Goal: Information Seeking & Learning: Learn about a topic

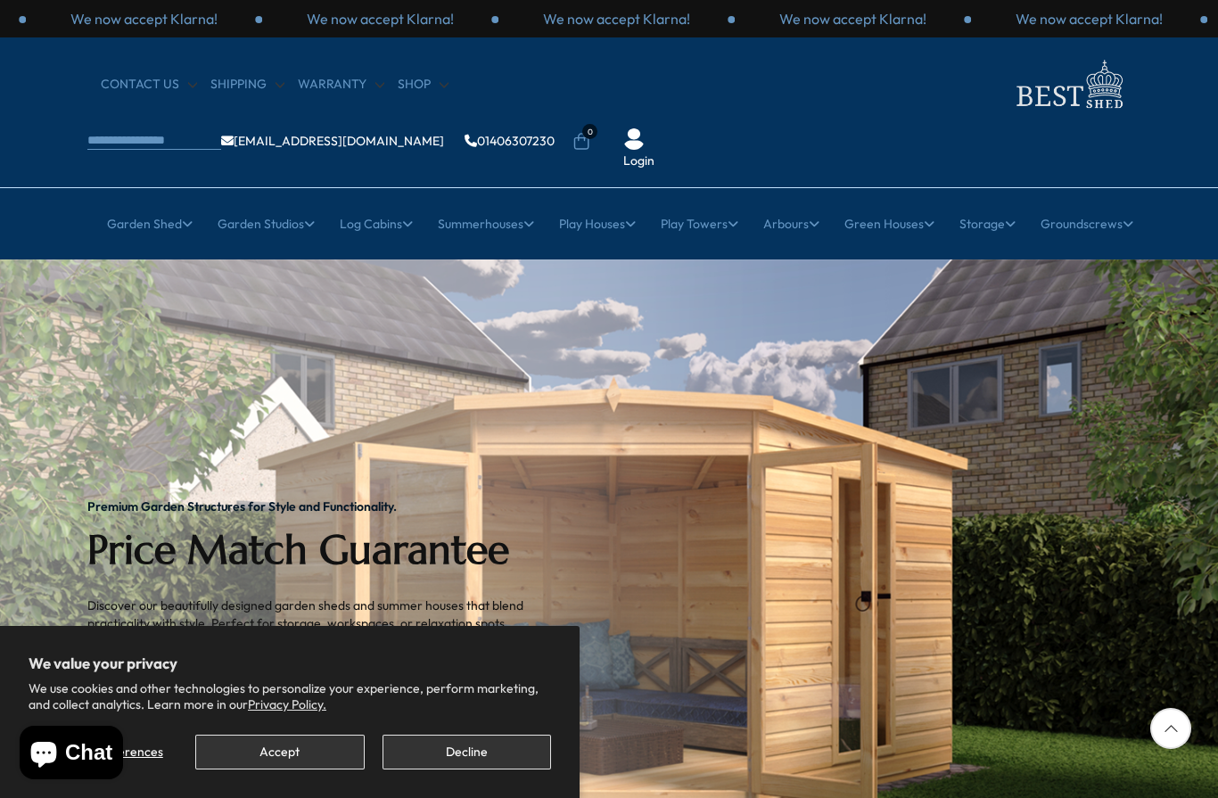
click at [305, 765] on button "Accept" at bounding box center [279, 752] width 169 height 35
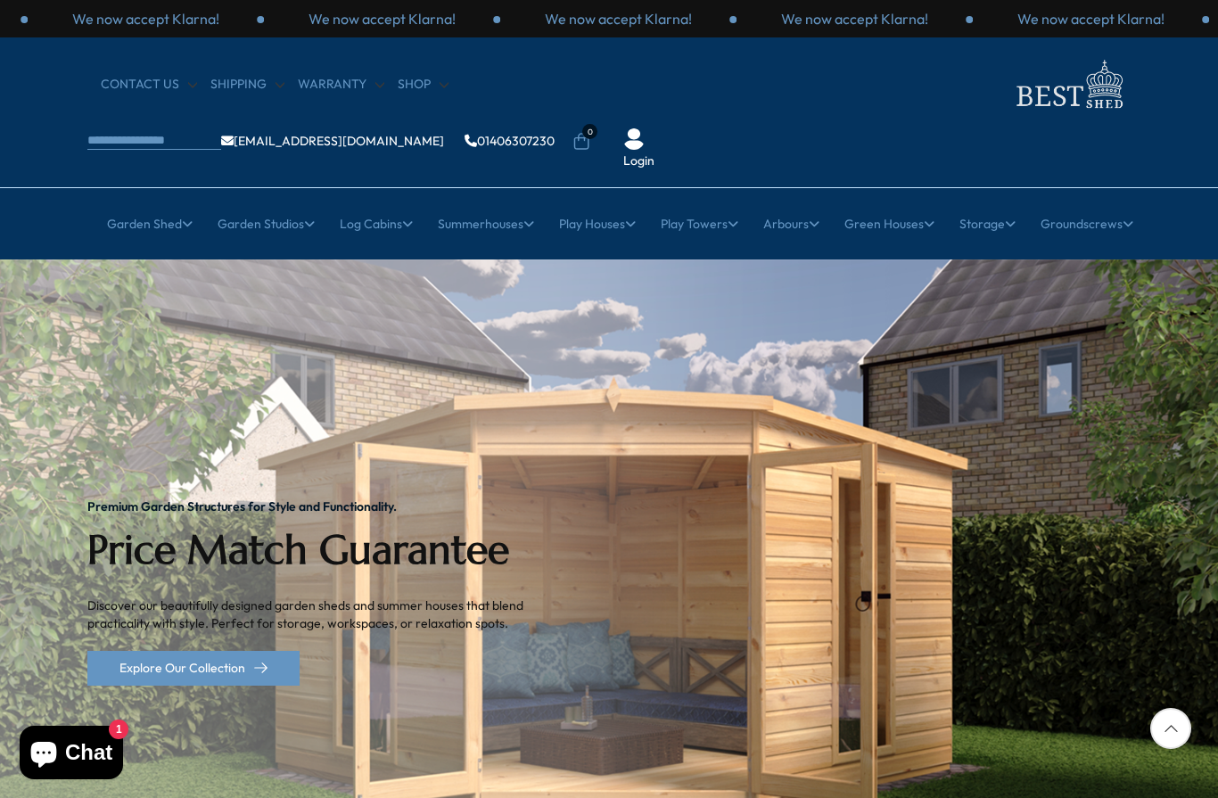
click at [101, 349] on div "Premium Garden Structures for Style and Functionality. Price Match Guarantee Di…" at bounding box center [319, 592] width 464 height 666
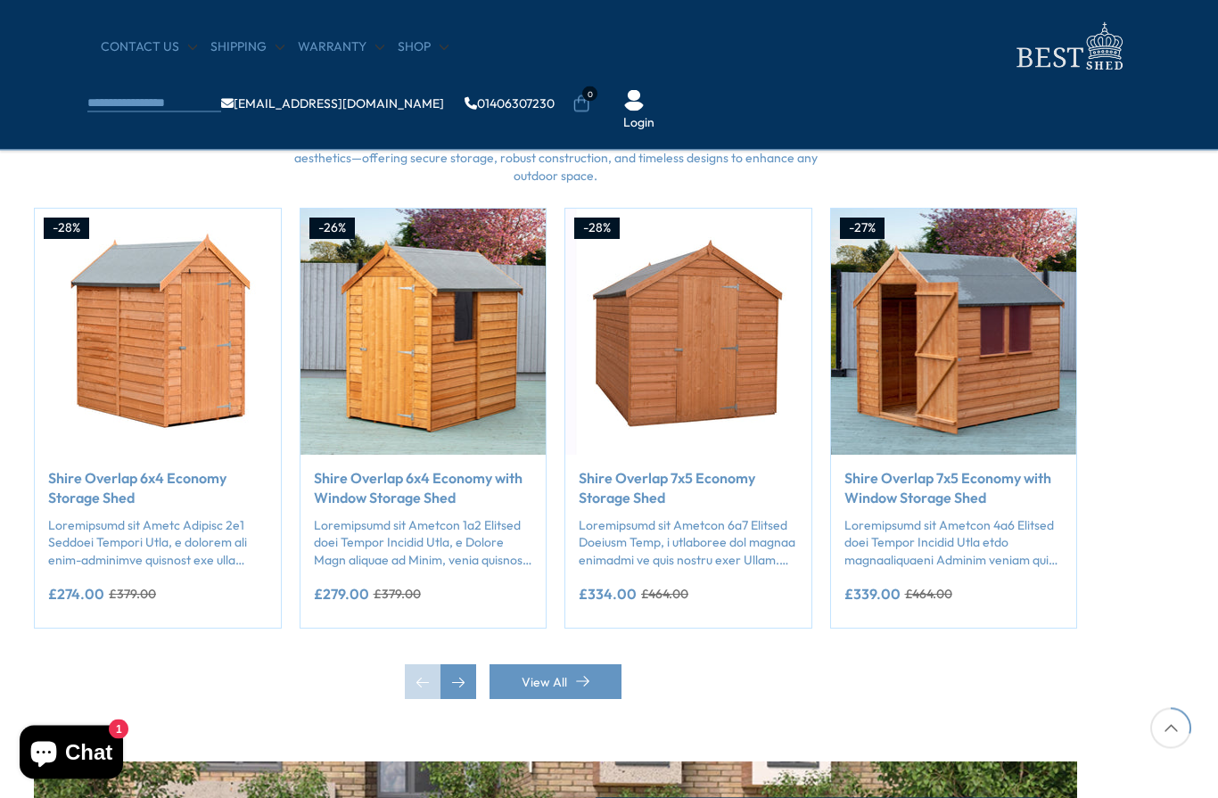
scroll to position [1411, 53]
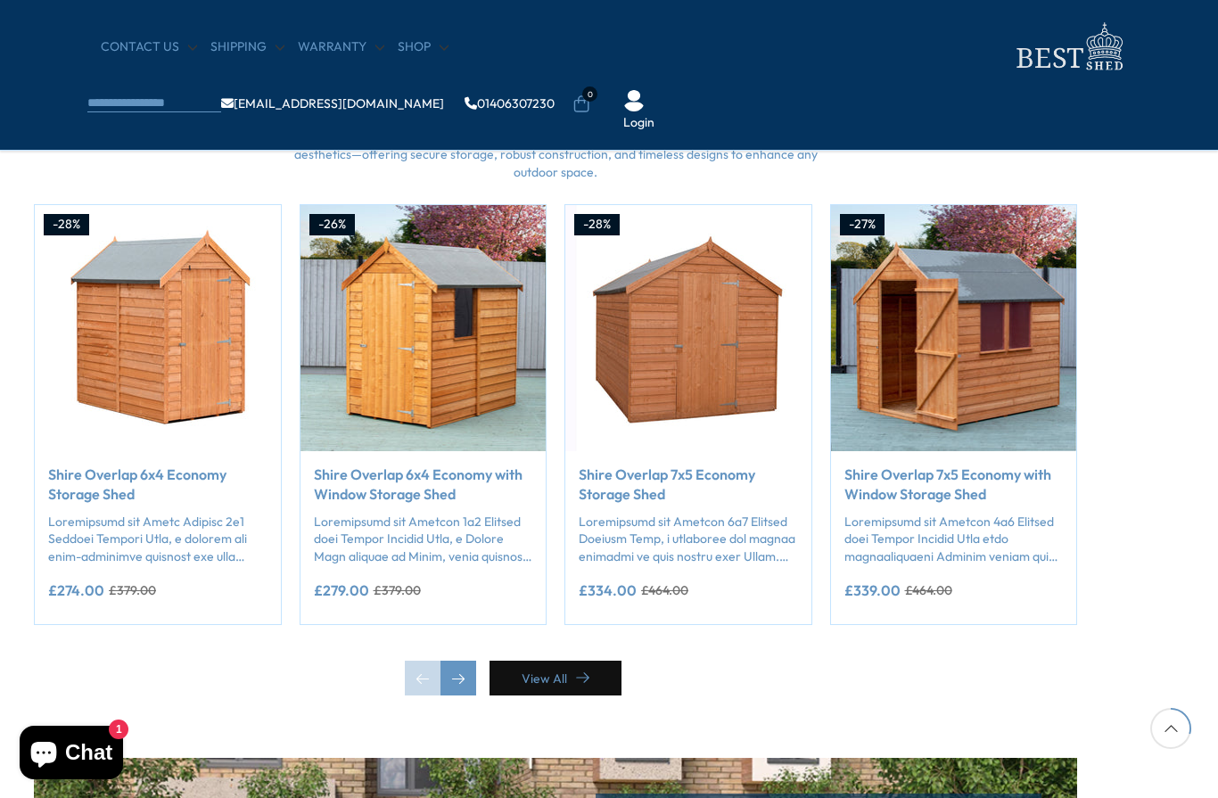
click at [592, 673] on link "View All" at bounding box center [556, 678] width 132 height 35
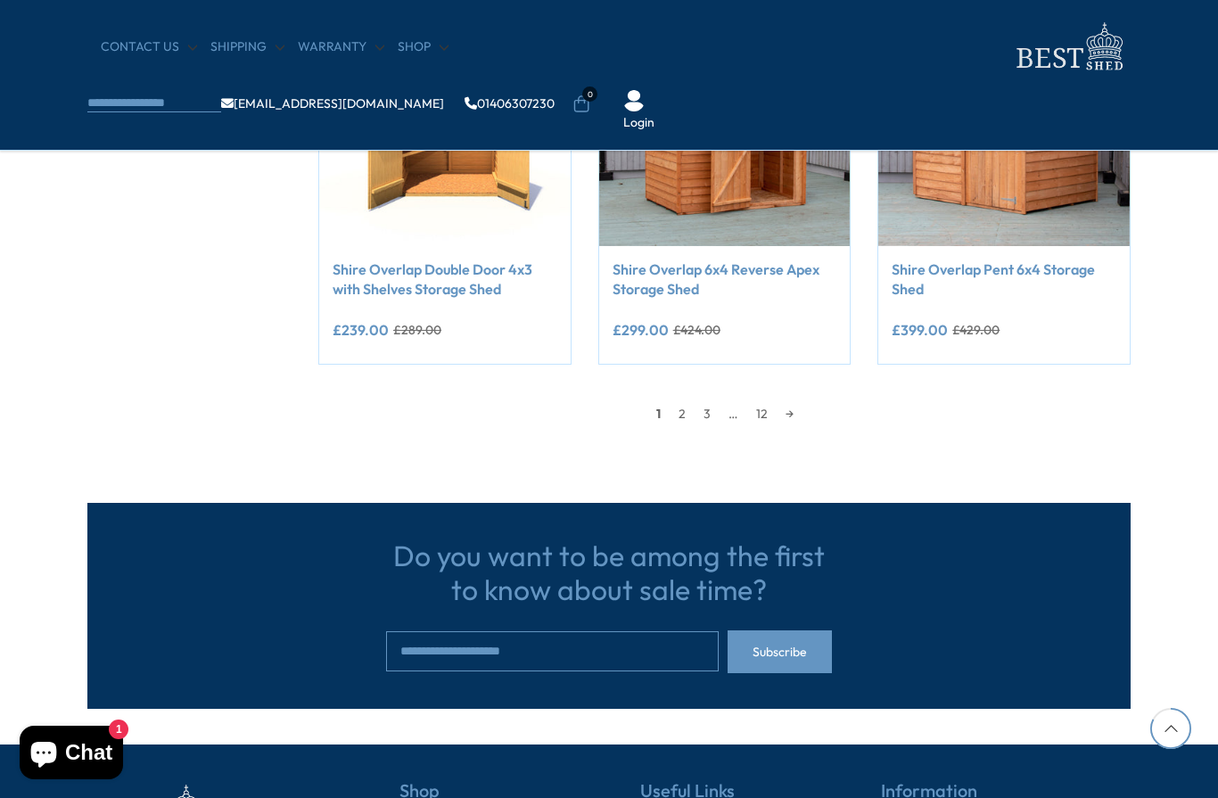
scroll to position [1617, 0]
click at [801, 409] on link "→" at bounding box center [790, 413] width 26 height 27
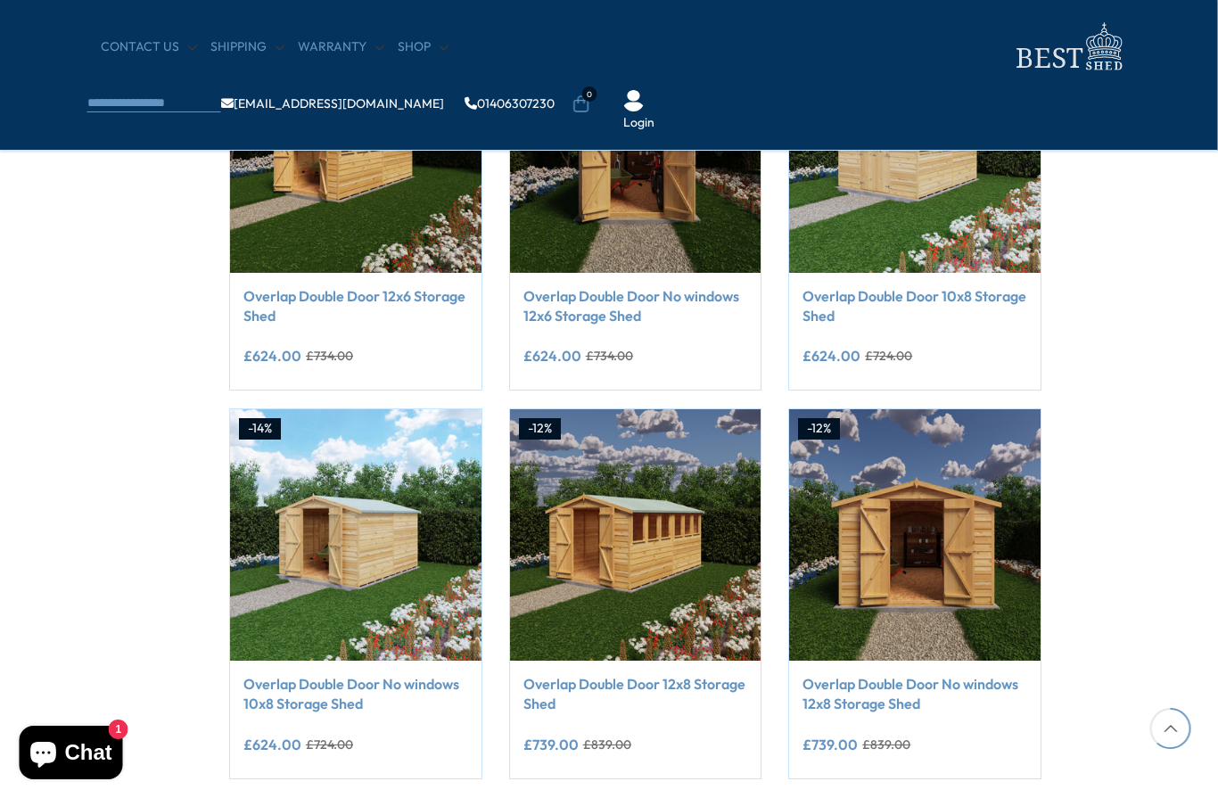
scroll to position [1203, 89]
click at [679, 552] on img at bounding box center [635, 534] width 251 height 251
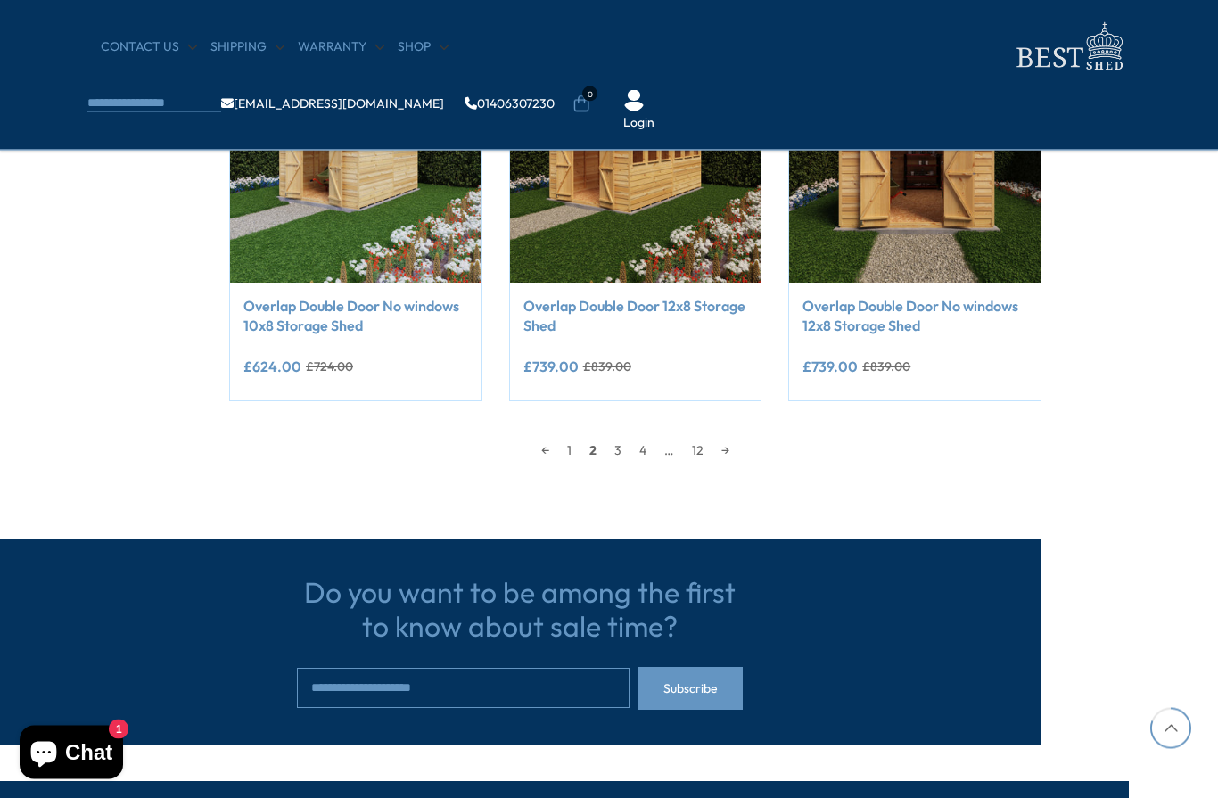
scroll to position [1581, 89]
click at [738, 447] on link "→" at bounding box center [725, 450] width 26 height 27
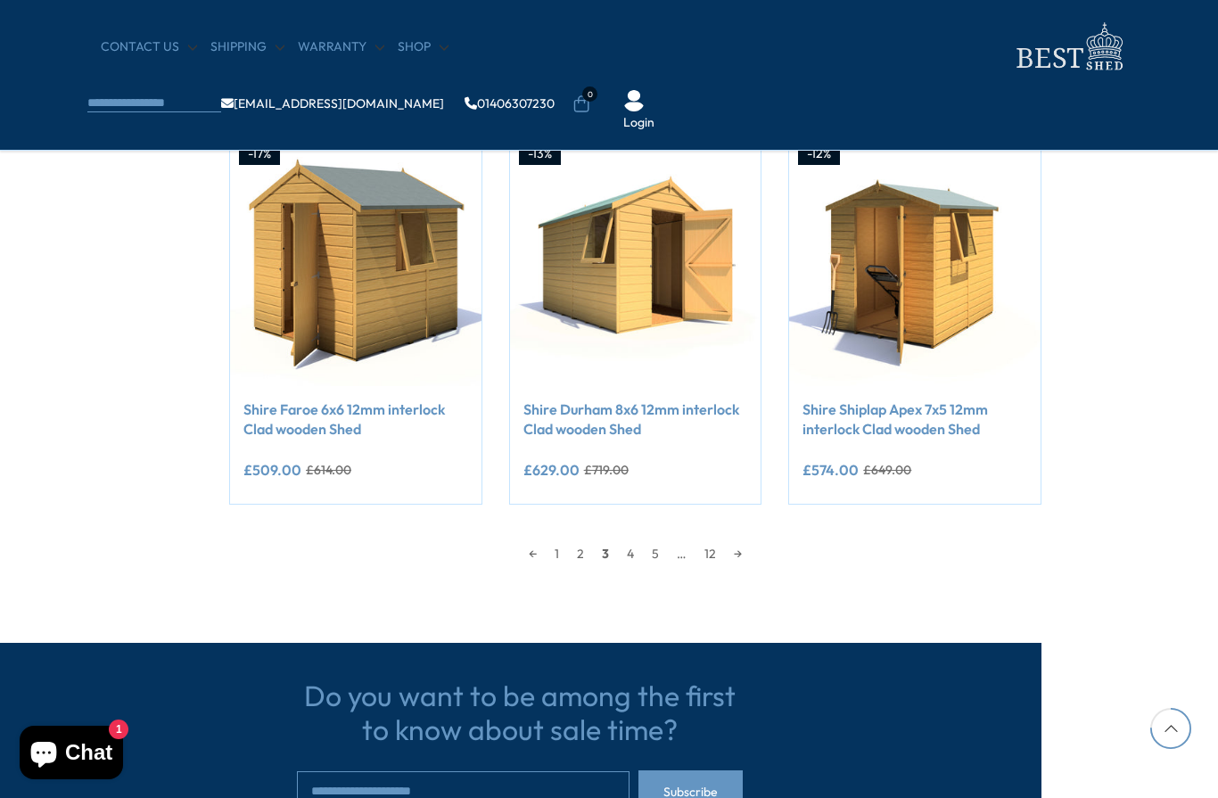
scroll to position [1481, 89]
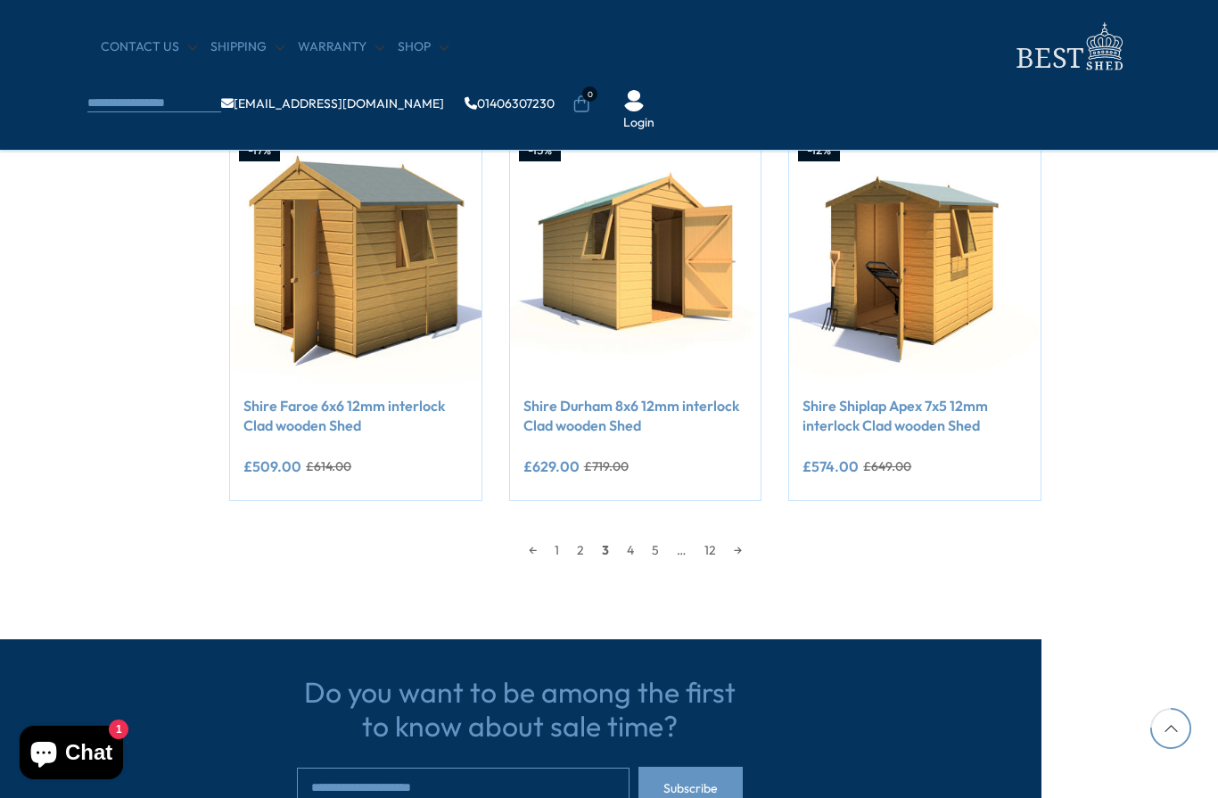
click at [751, 542] on link "→" at bounding box center [738, 550] width 26 height 27
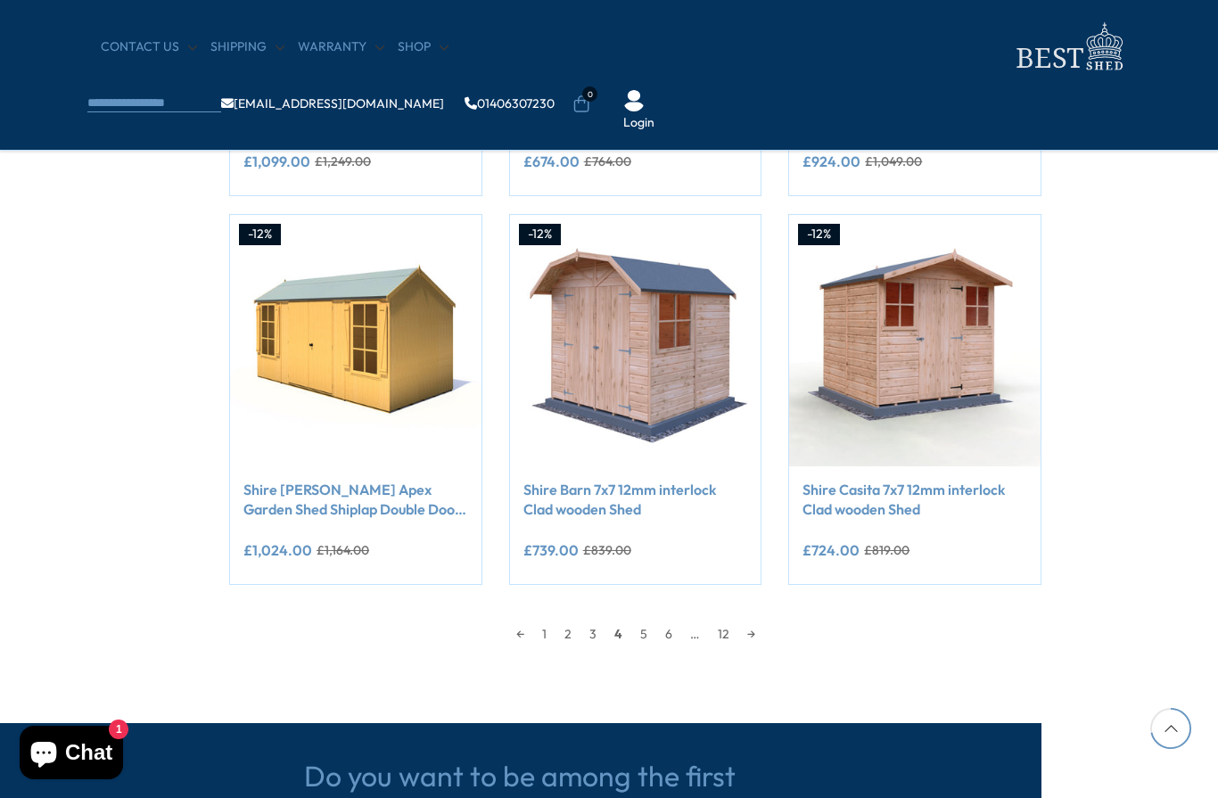
scroll to position [1398, 89]
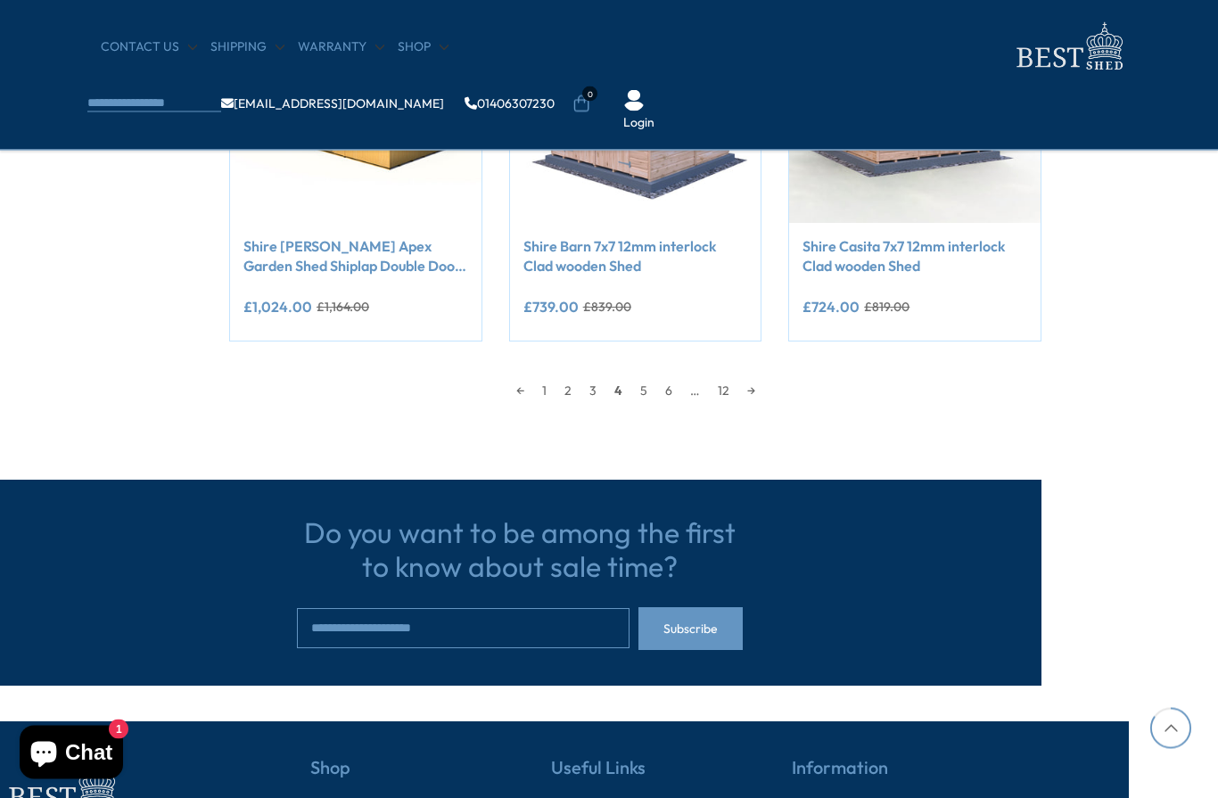
scroll to position [1719, 89]
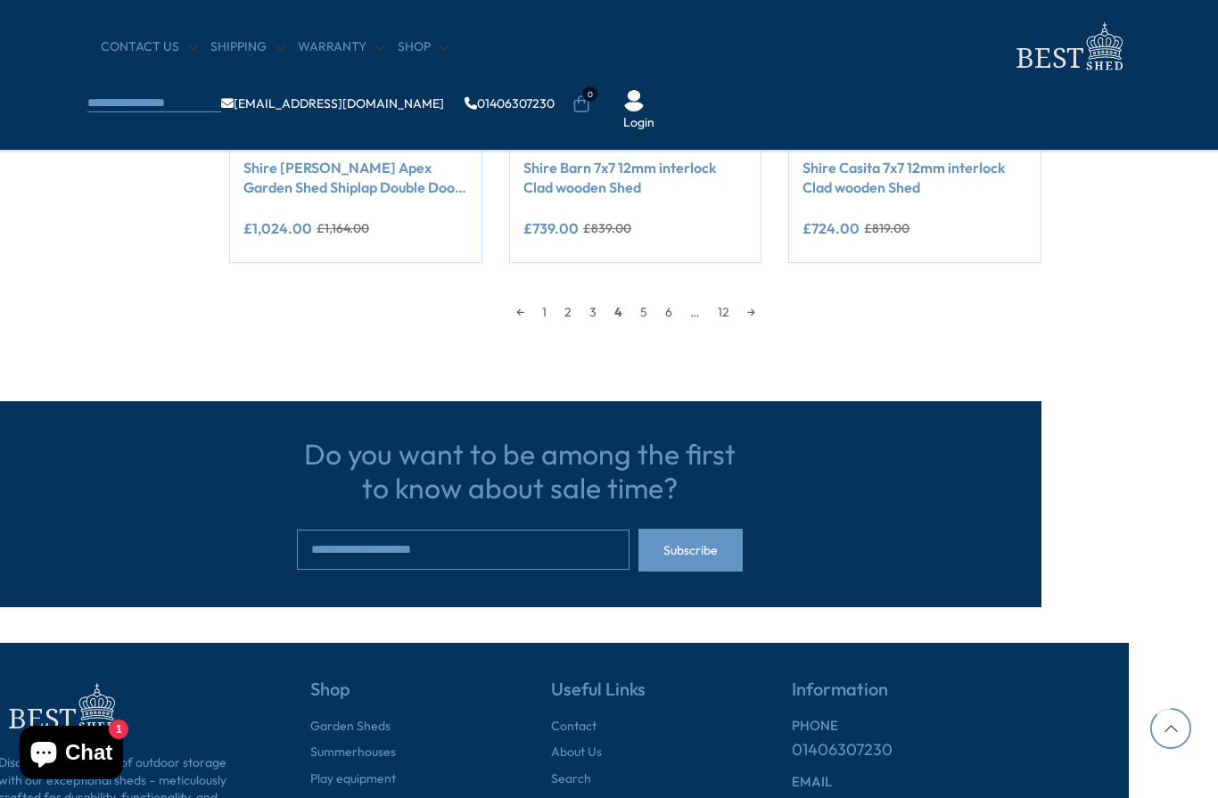
click at [761, 306] on link "→" at bounding box center [751, 312] width 26 height 27
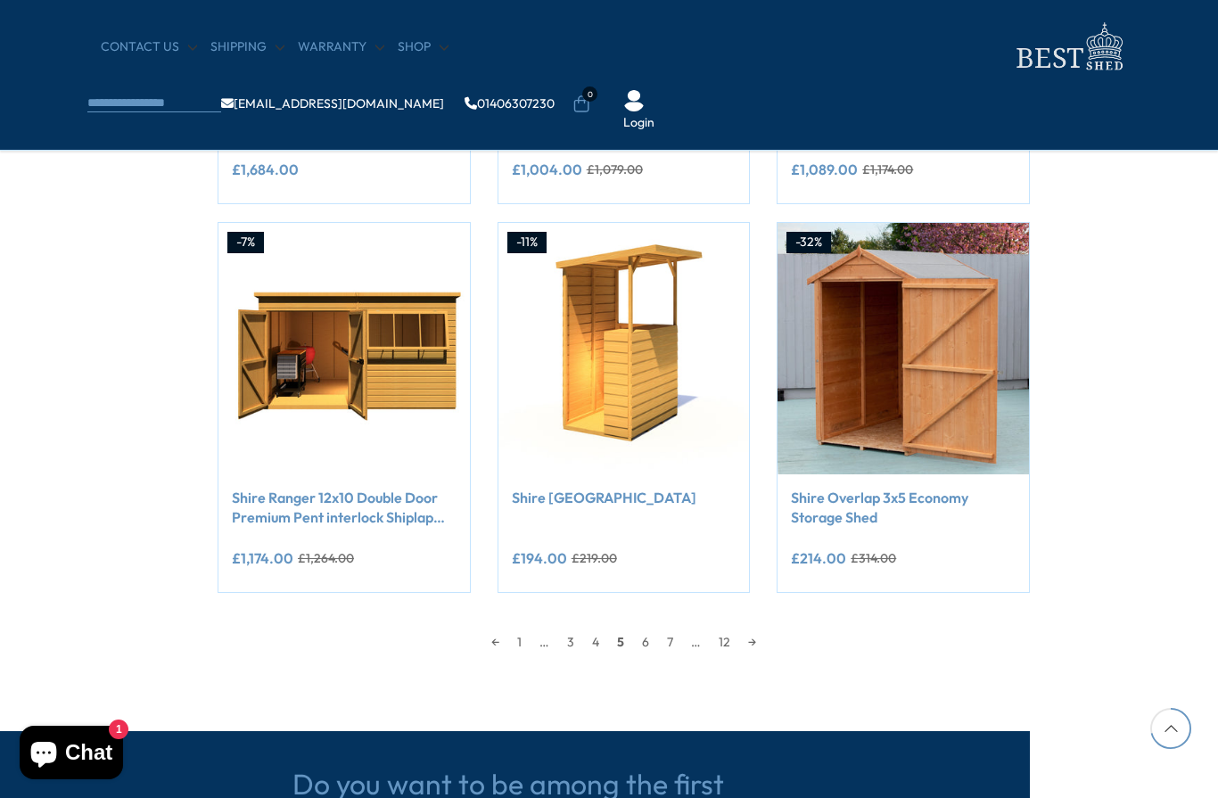
scroll to position [1388, 100]
click at [769, 630] on div "← 1 … 3 4 5 6 7 … 12 →" at bounding box center [624, 643] width 812 height 27
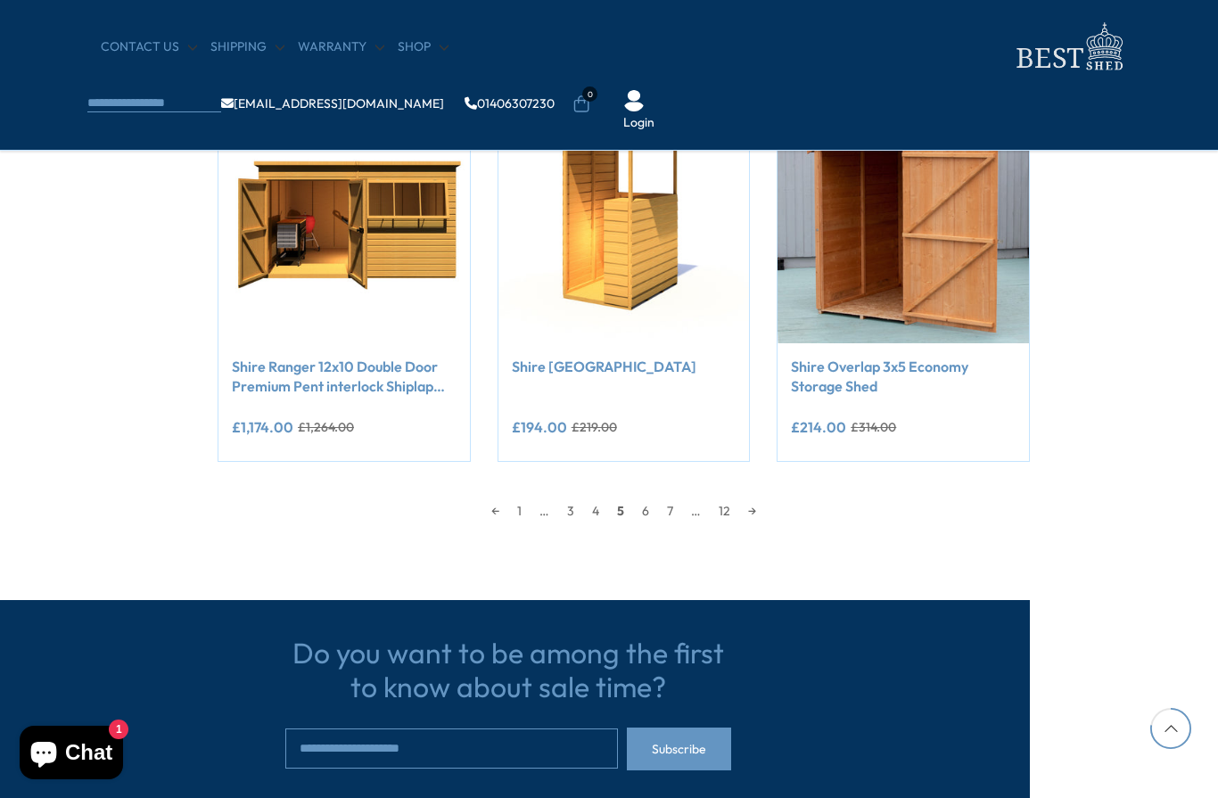
click at [765, 509] on link "→" at bounding box center [752, 511] width 26 height 27
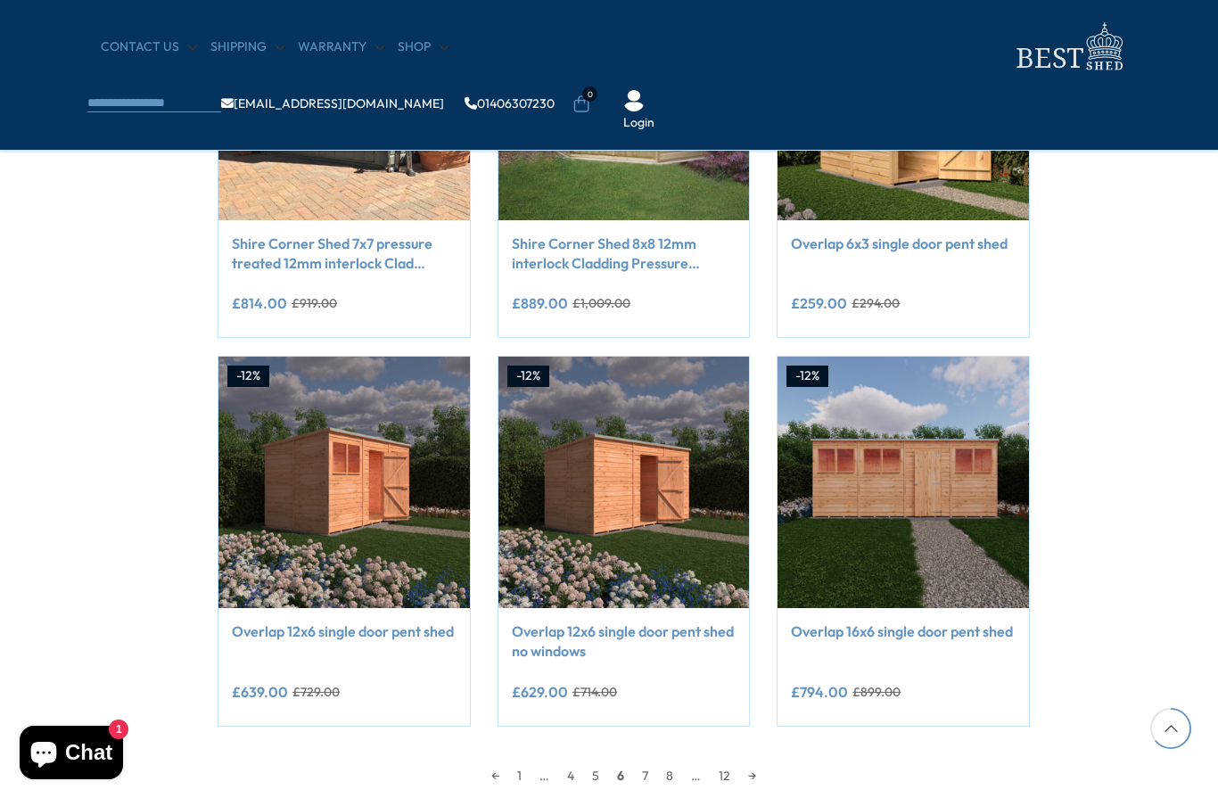
scroll to position [1257, 101]
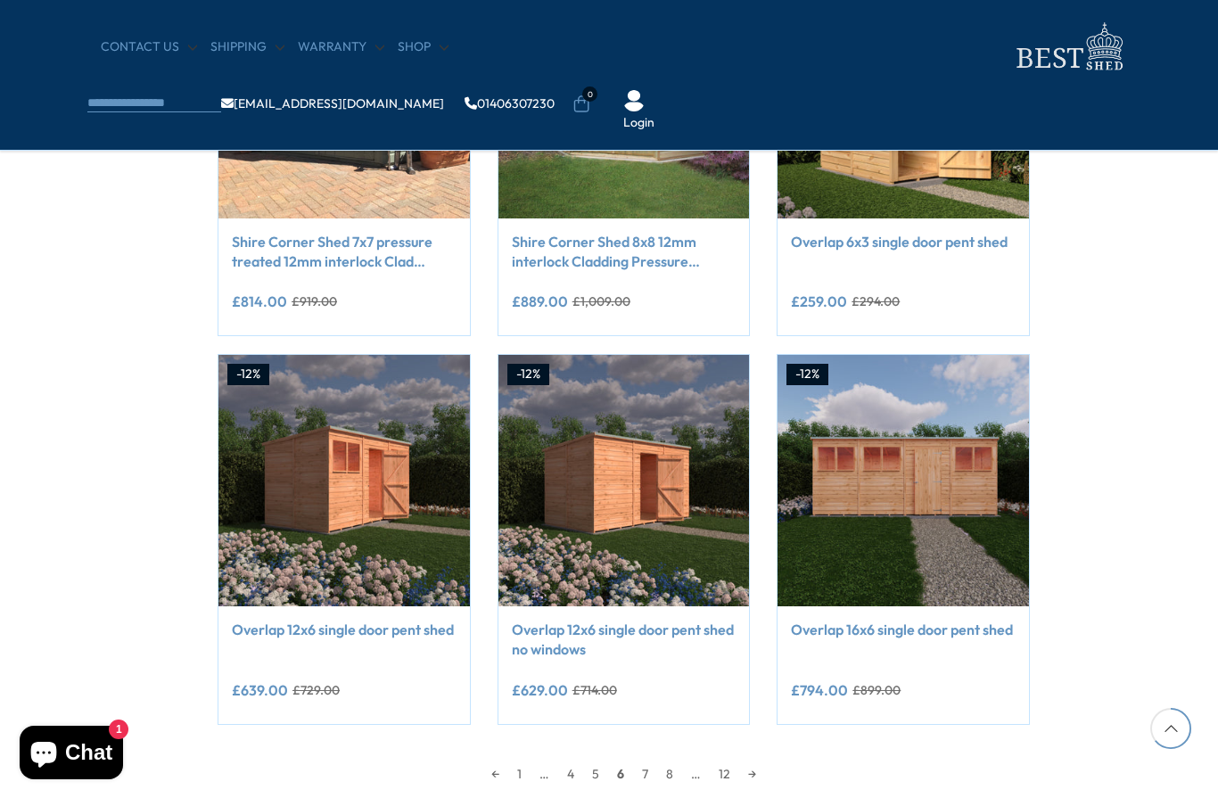
click at [979, 491] on img at bounding box center [903, 480] width 251 height 251
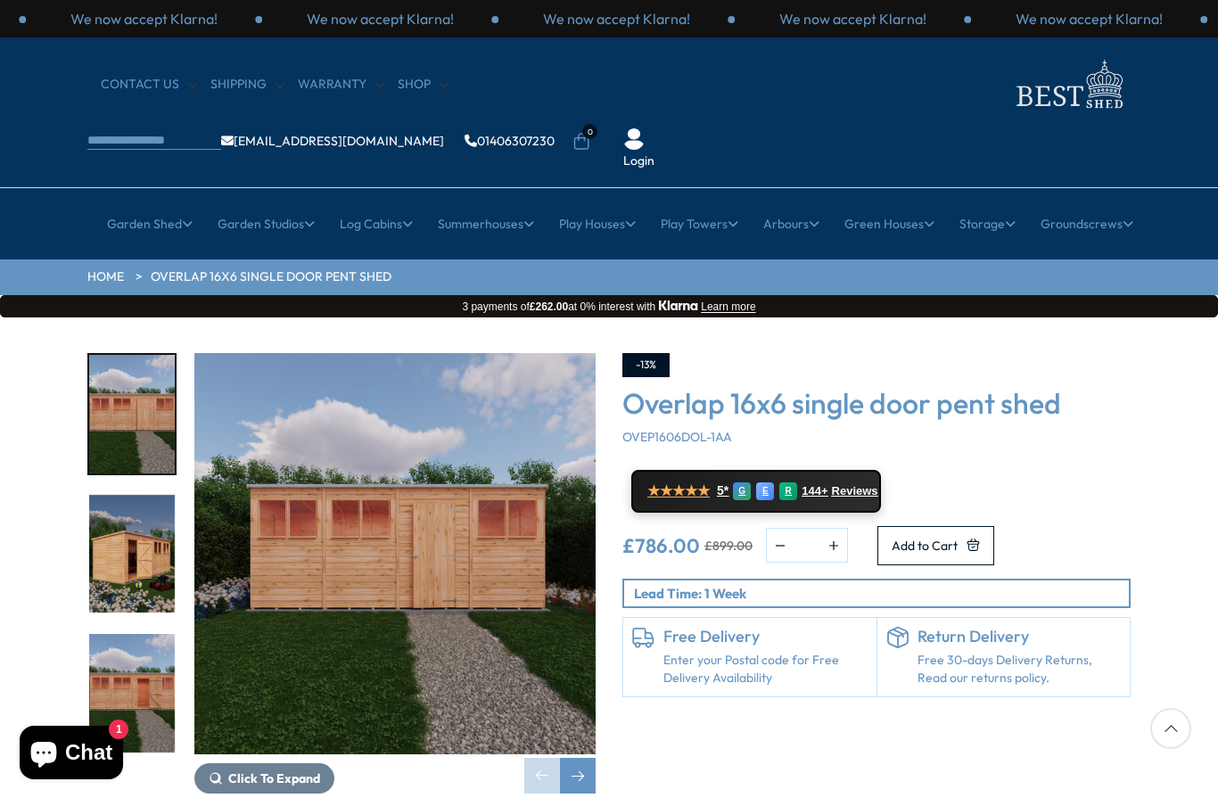
click at [239, 414] on img "1 / 8" at bounding box center [394, 553] width 401 height 401
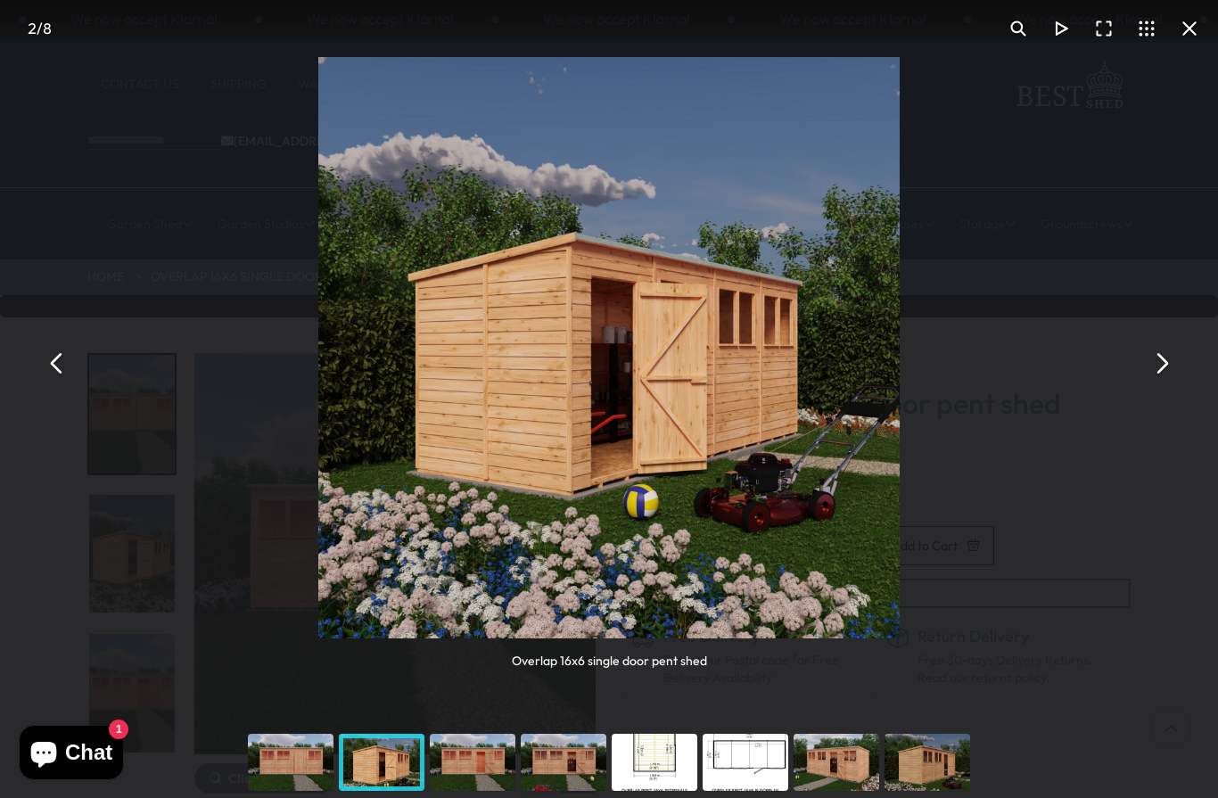
click at [453, 757] on div "You can close this modal content with the ESC key" at bounding box center [472, 762] width 91 height 71
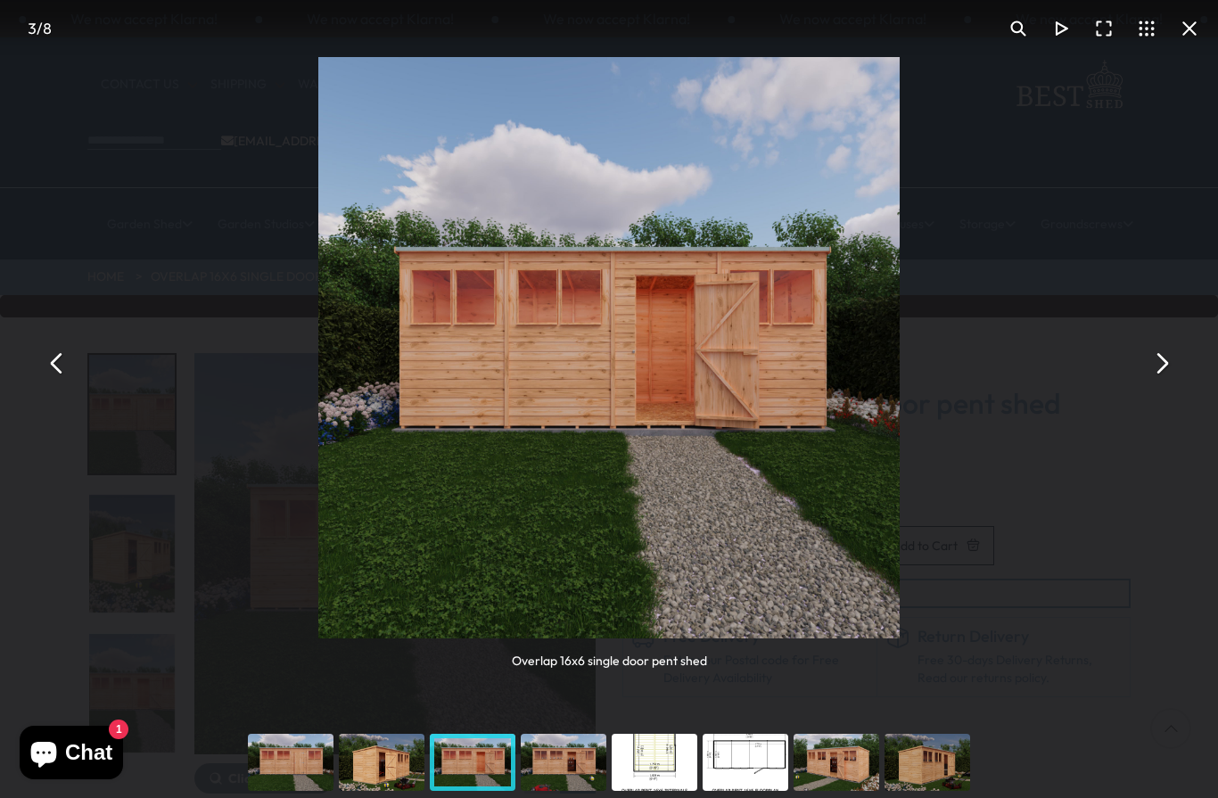
click at [599, 771] on div "You can close this modal content with the ESC key" at bounding box center [563, 762] width 91 height 71
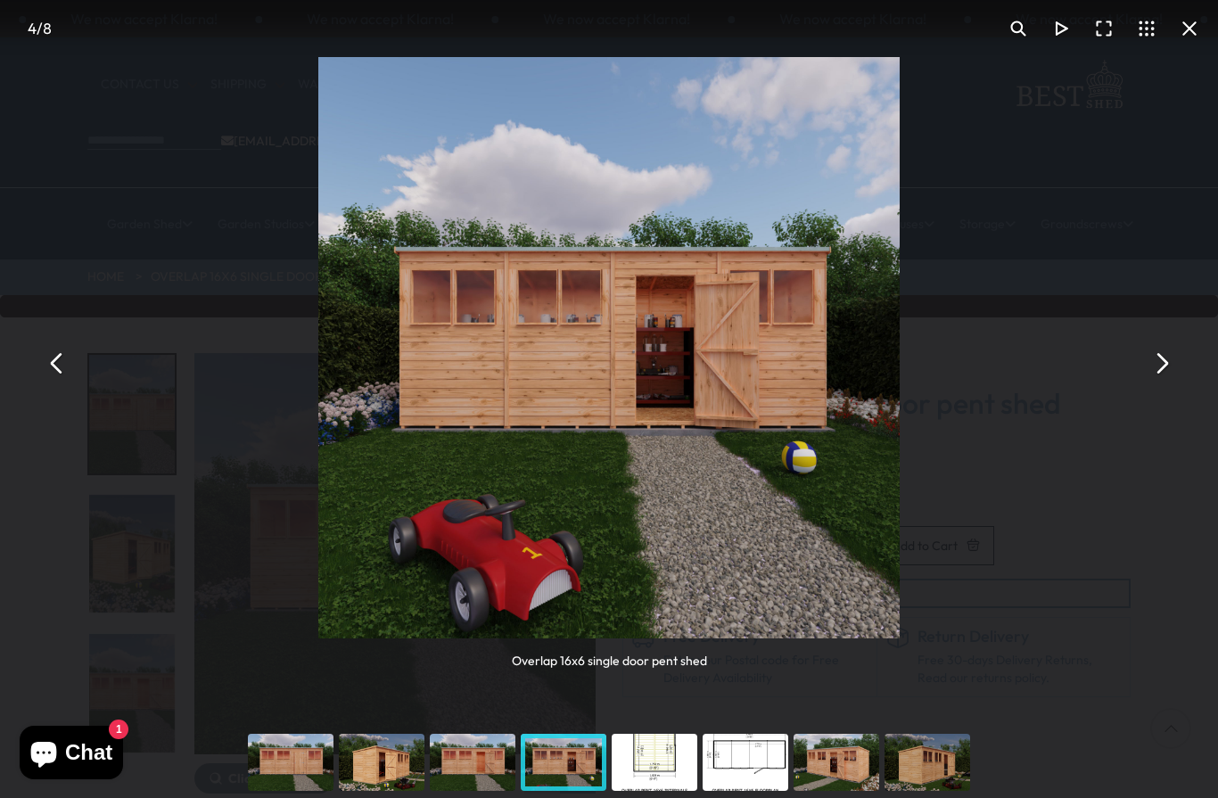
click at [678, 768] on div "You can close this modal content with the ESC key" at bounding box center [654, 762] width 91 height 71
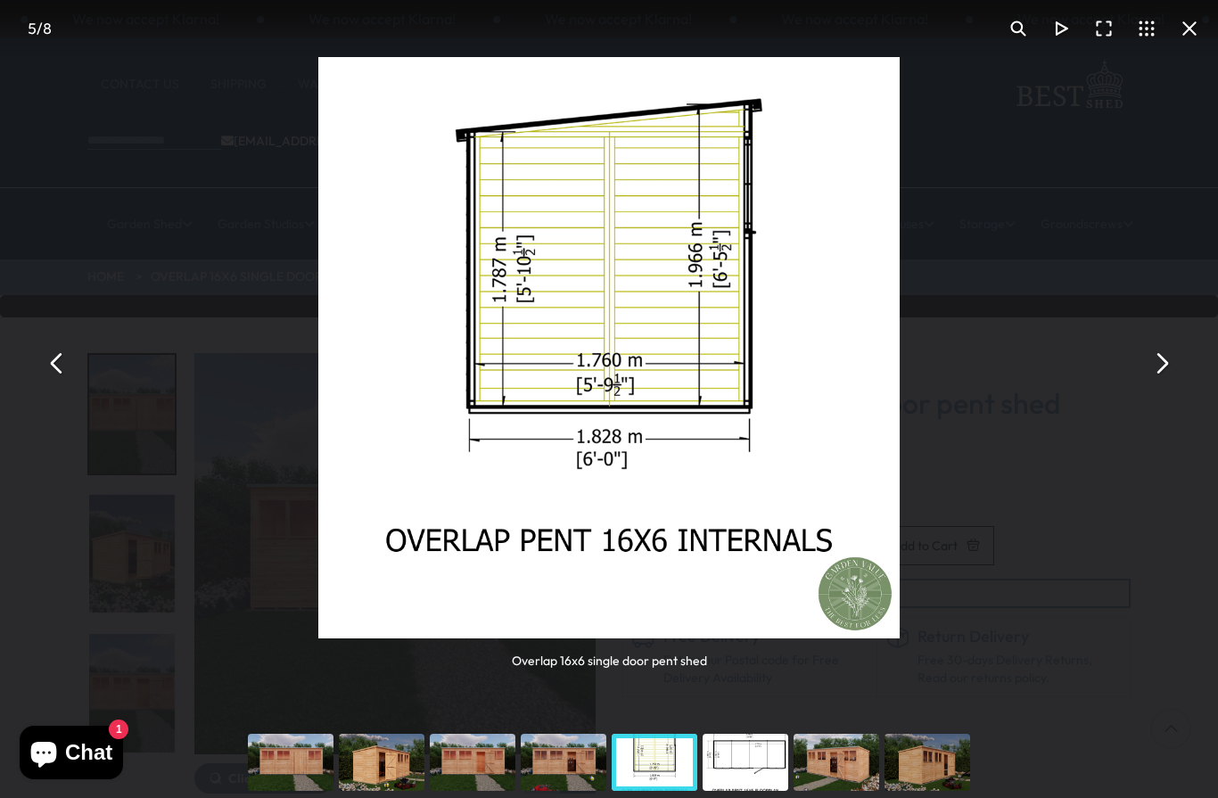
click at [808, 765] on div "You can close this modal content with the ESC key" at bounding box center [836, 762] width 91 height 71
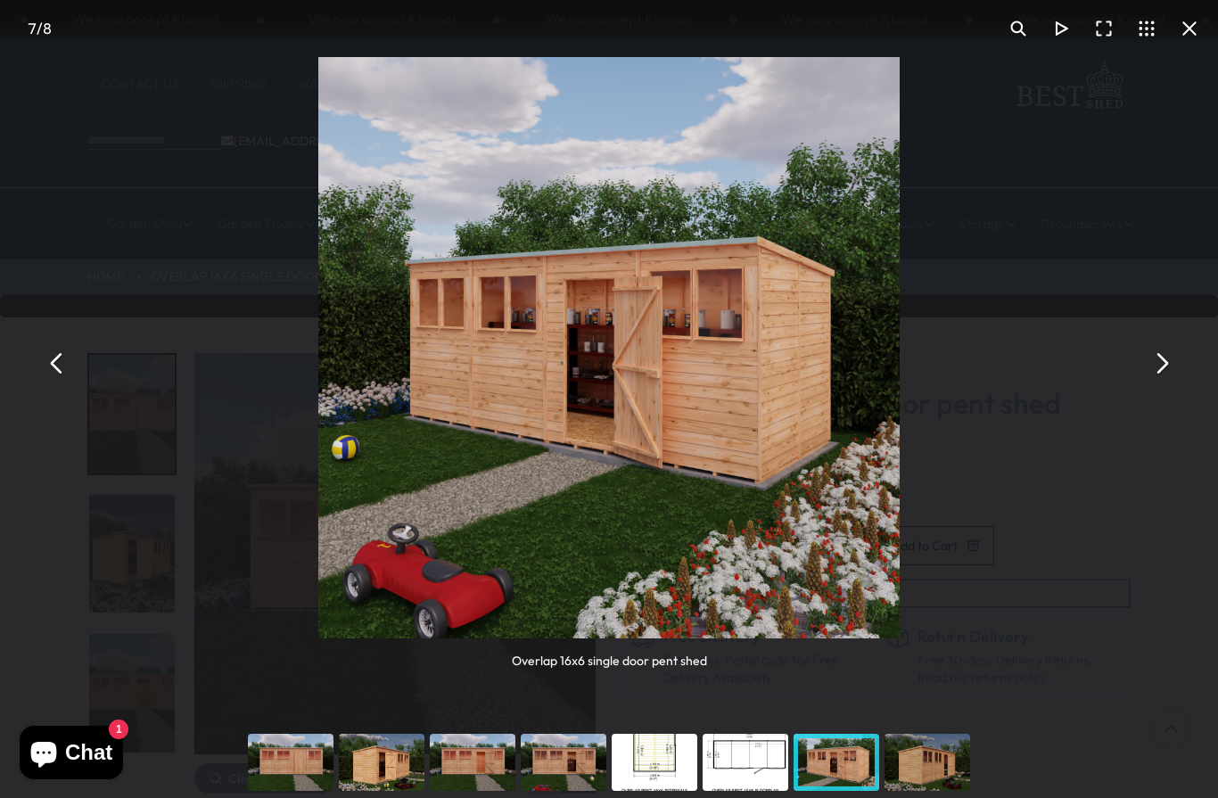
click at [918, 760] on div "You can close this modal content with the ESC key" at bounding box center [927, 762] width 91 height 71
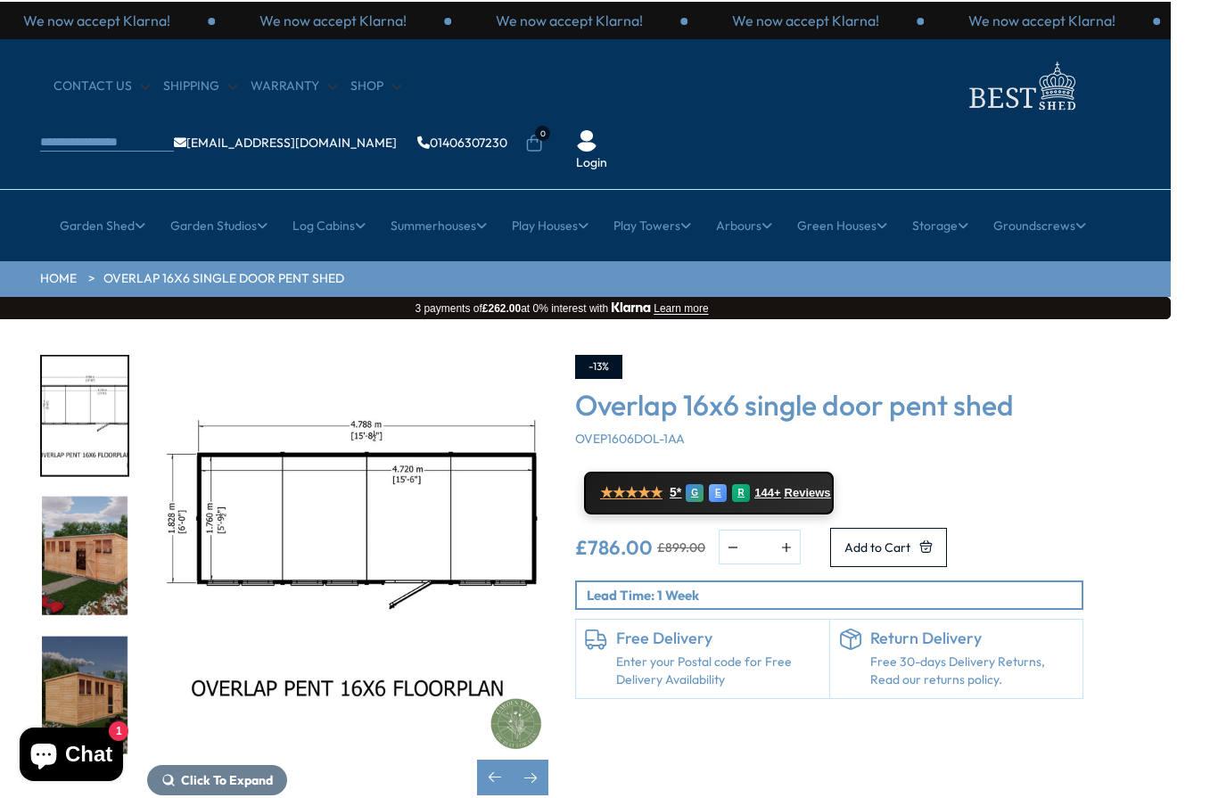
scroll to position [0, 48]
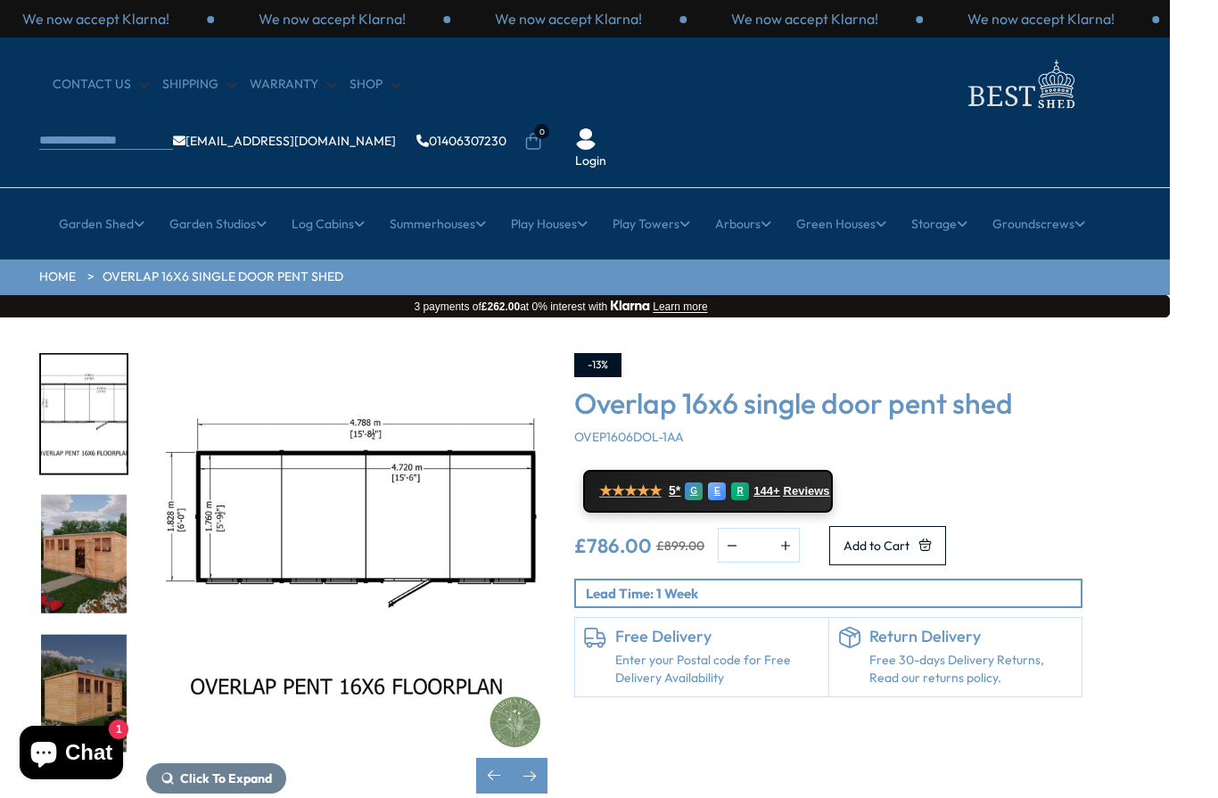
click at [712, 630] on link "10x20 Sheds" at bounding box center [680, 645] width 74 height 31
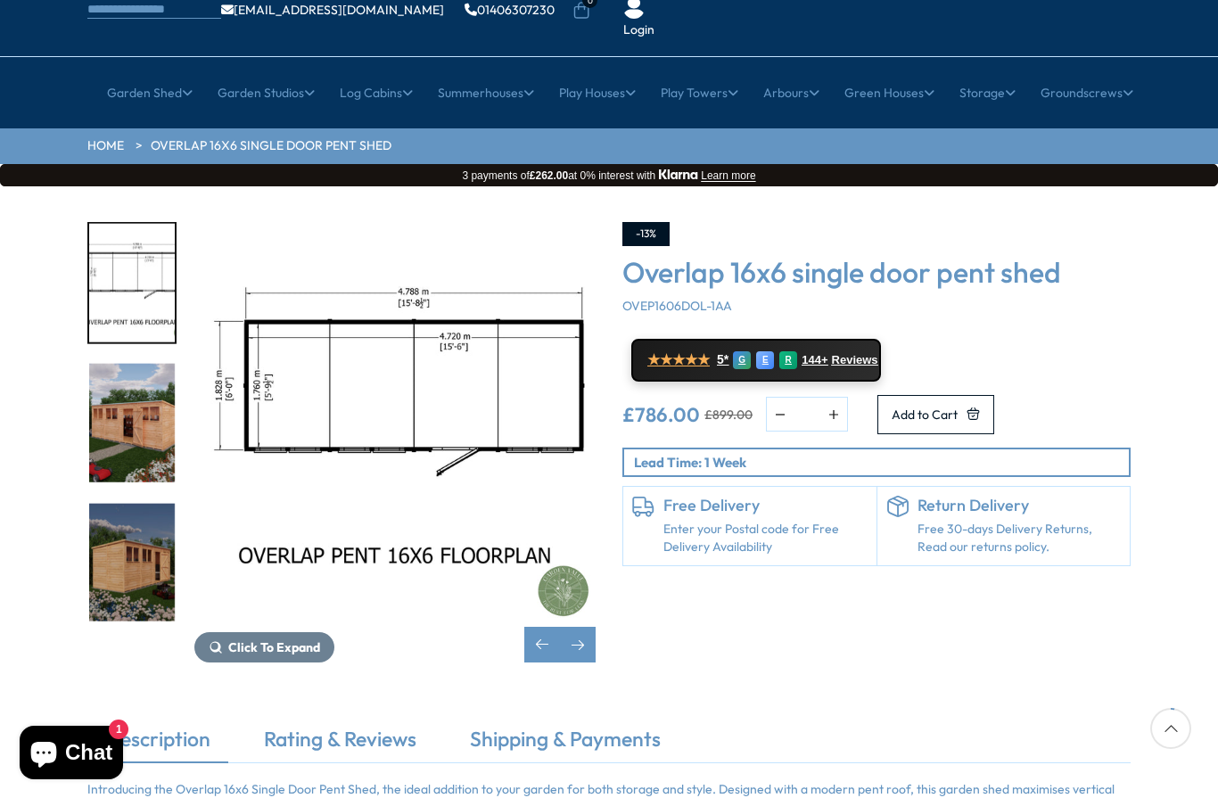
scroll to position [130, 0]
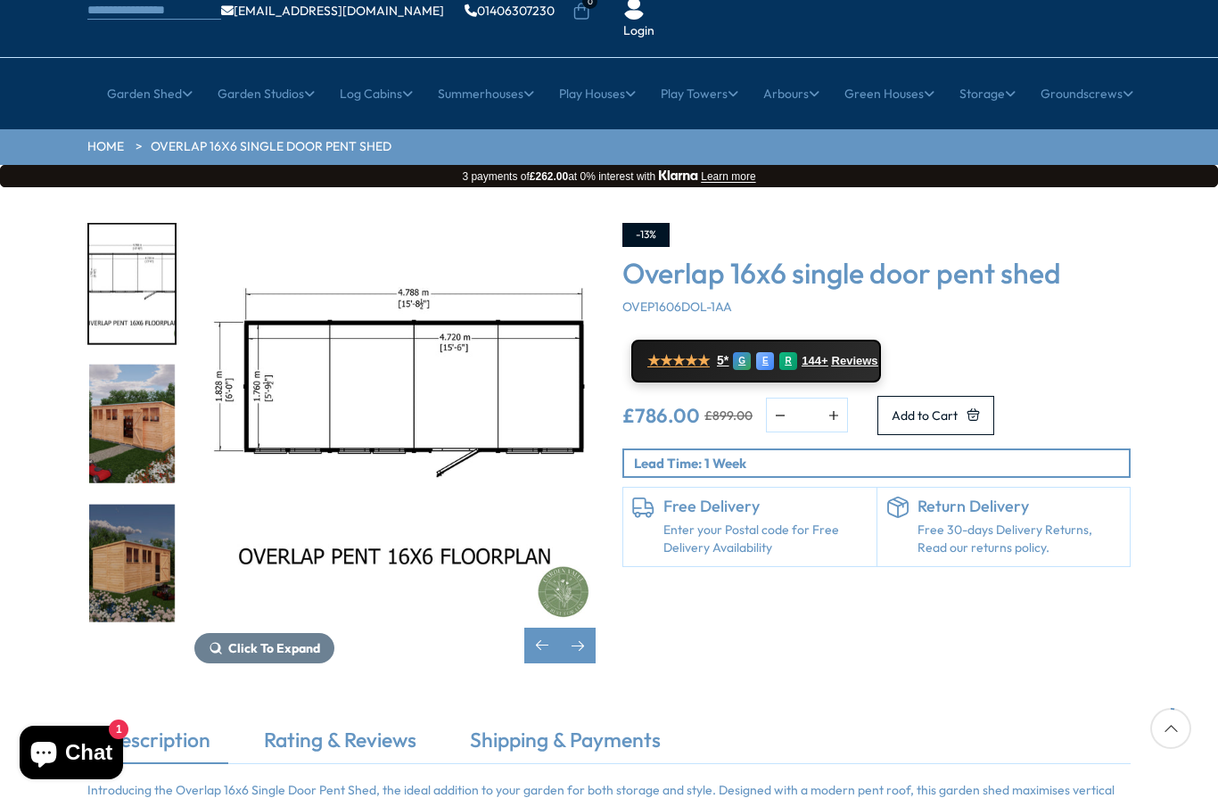
click at [531, 282] on link "Extra Large Sheds" at bounding box center [490, 297] width 110 height 31
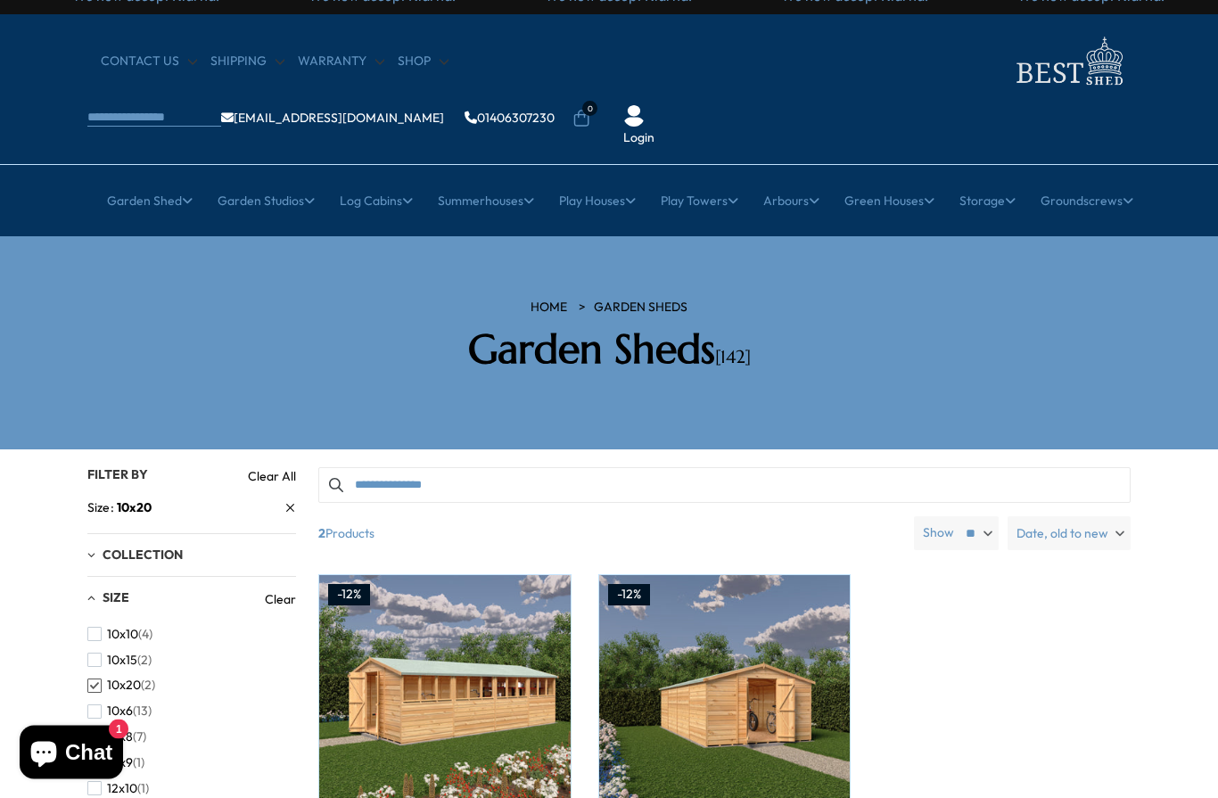
scroll to position [18, 0]
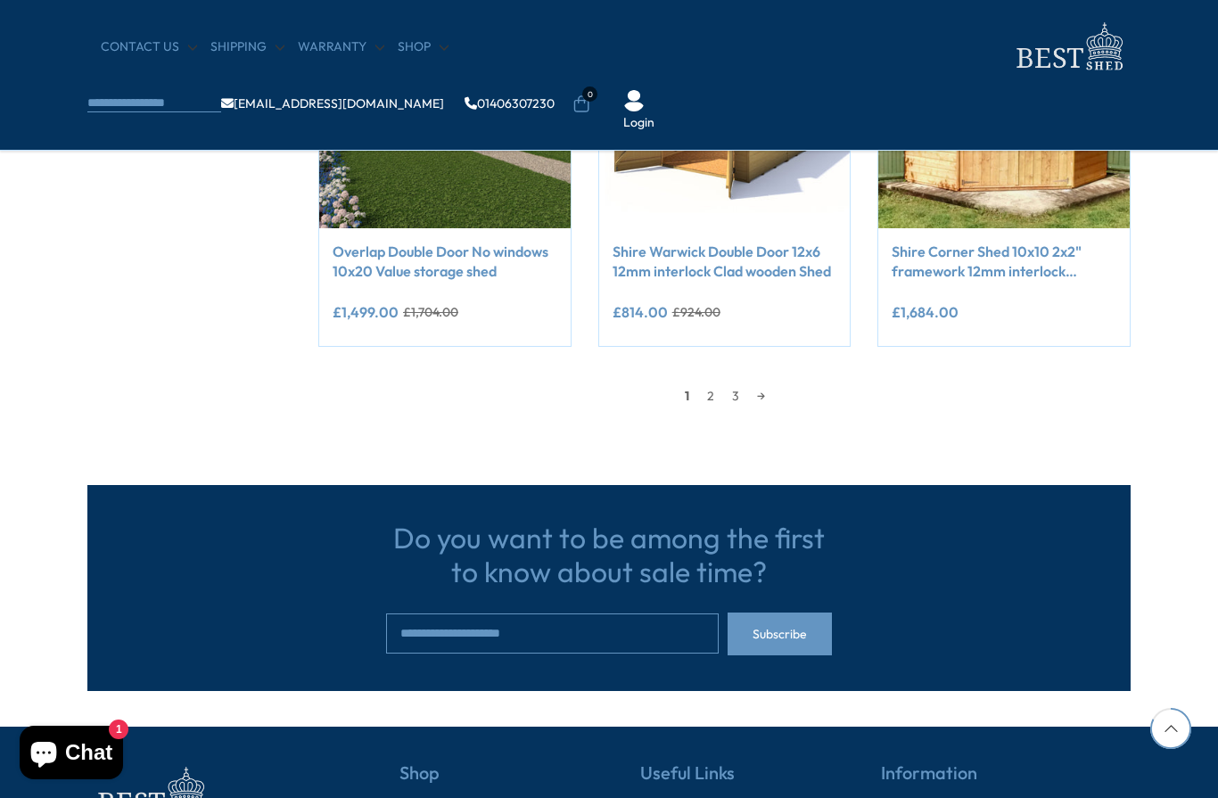
scroll to position [1618, 0]
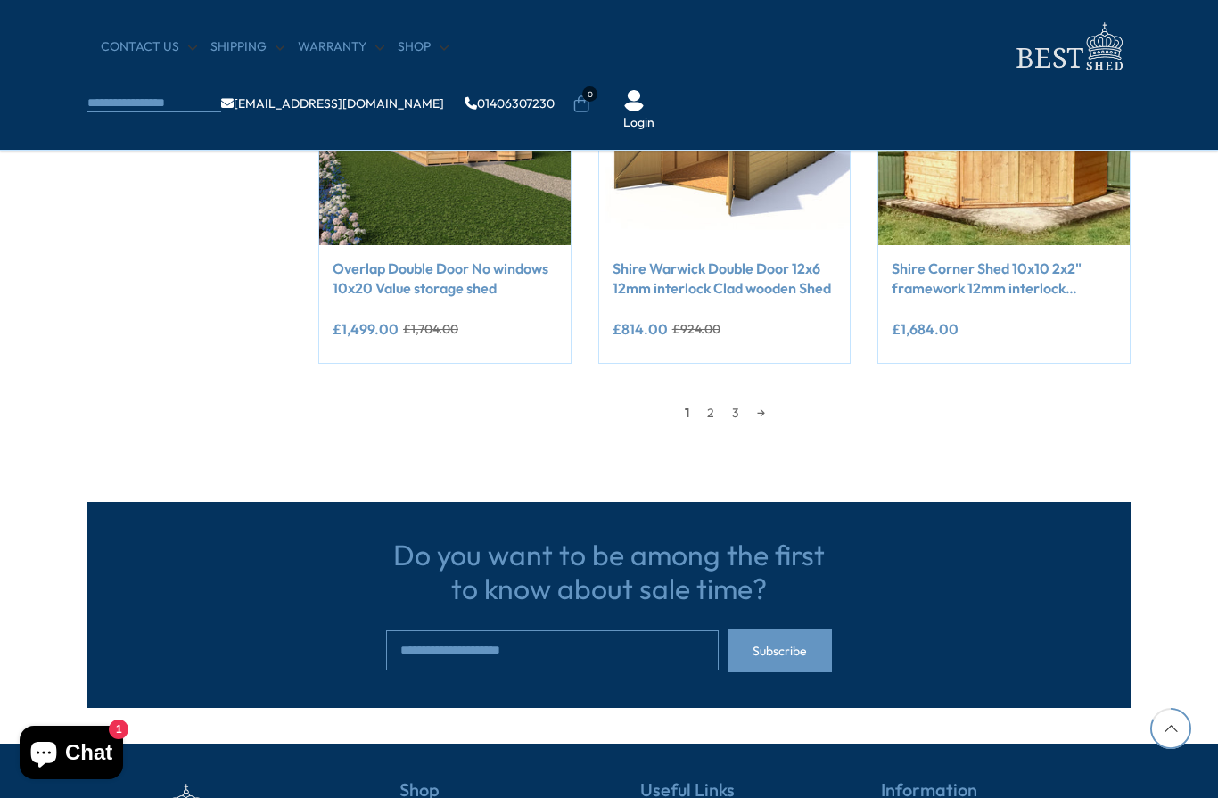
click at [769, 400] on link "→" at bounding box center [761, 412] width 26 height 27
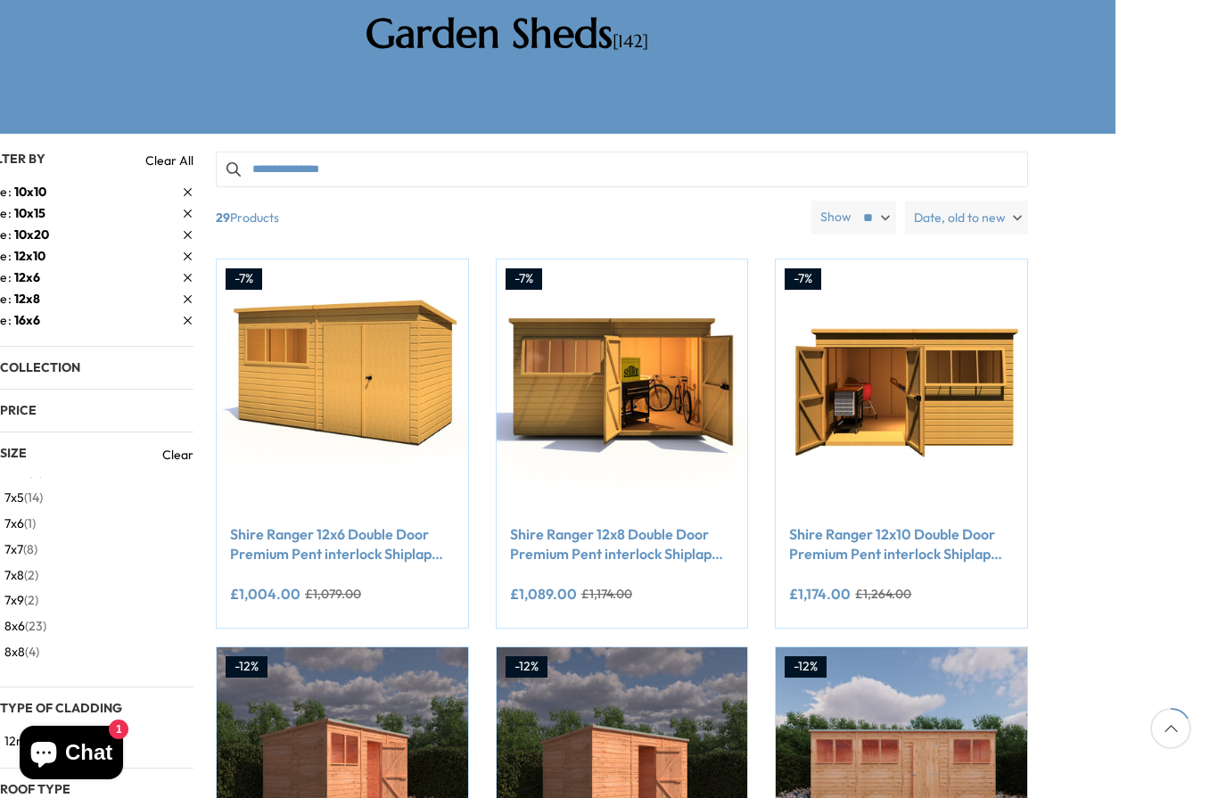
scroll to position [339, 104]
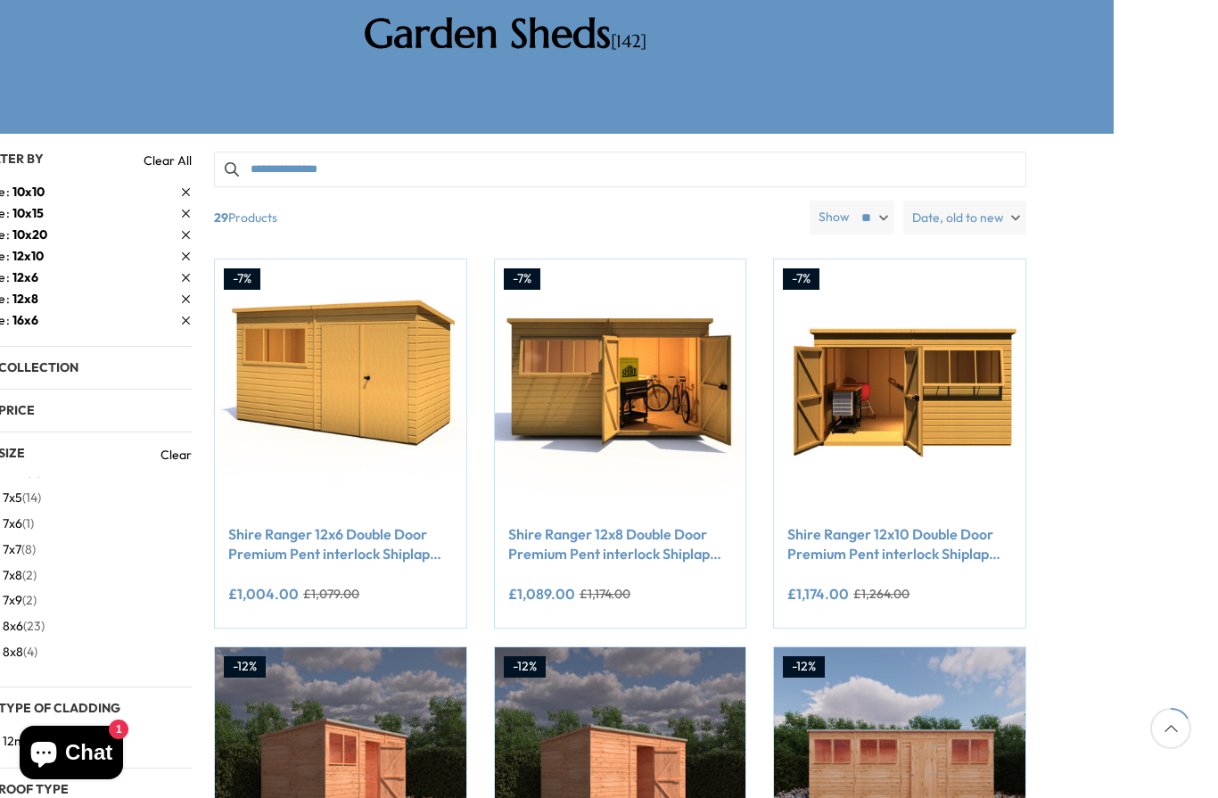
click at [684, 345] on img at bounding box center [620, 384] width 251 height 251
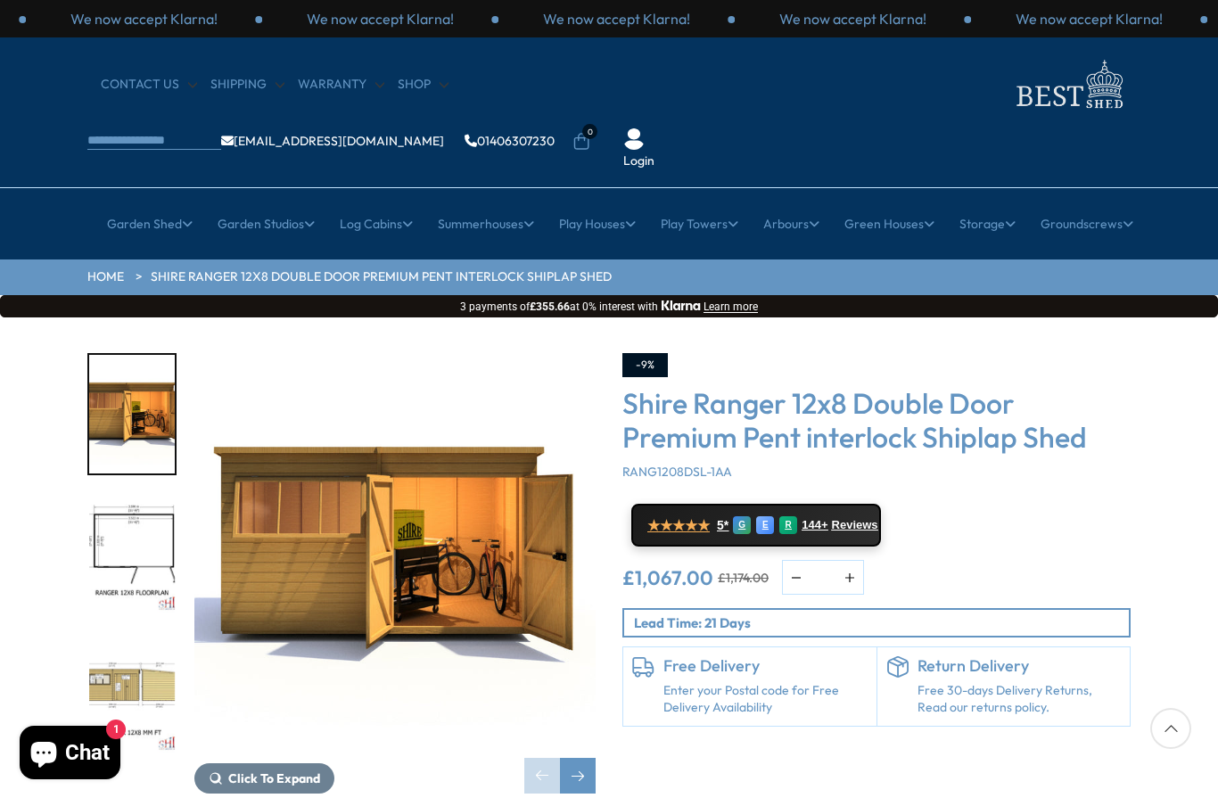
click at [519, 353] on img "1 / 9" at bounding box center [394, 553] width 401 height 401
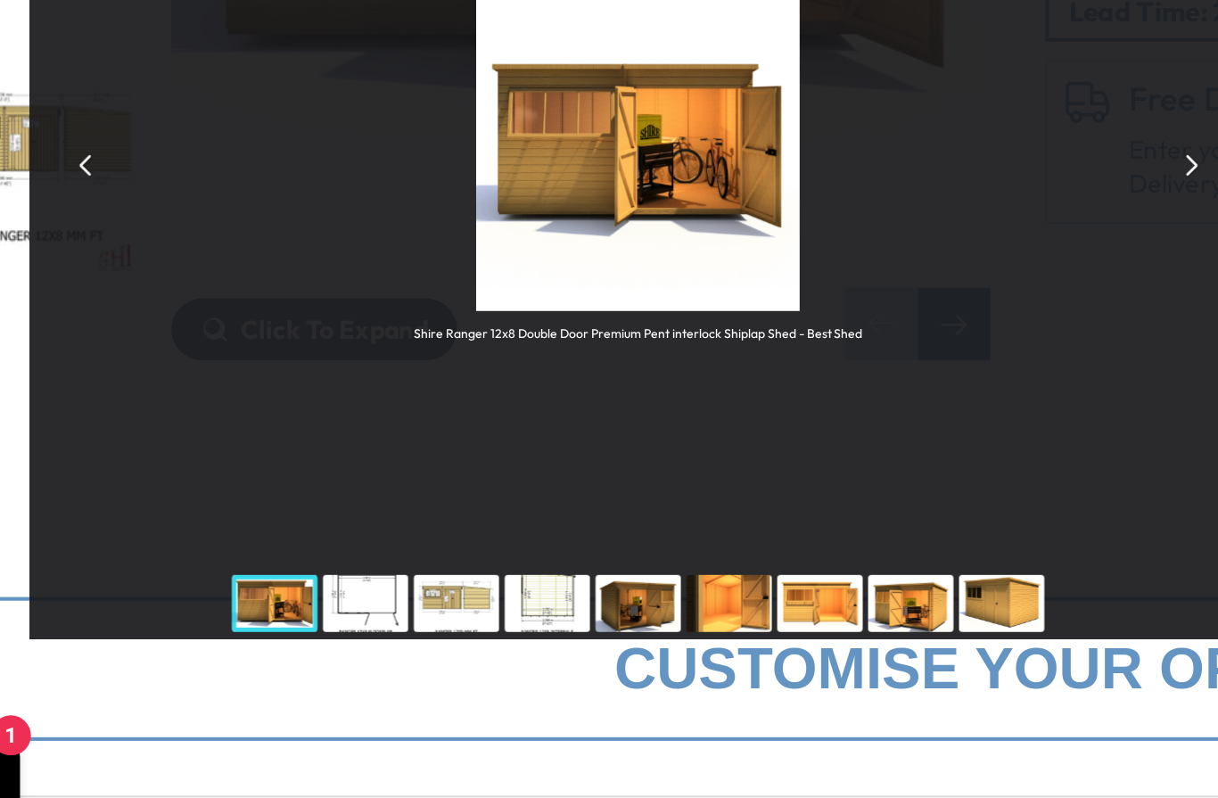
scroll to position [113, 0]
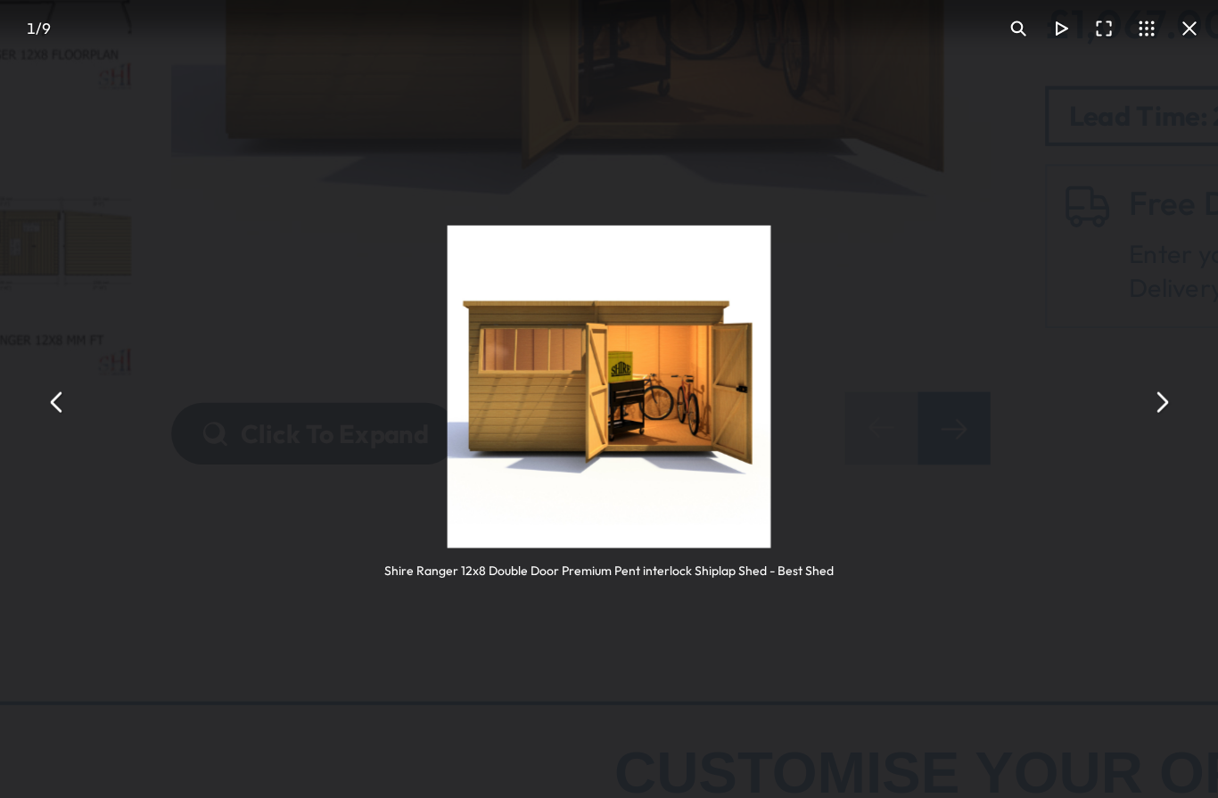
click at [669, 489] on button "You can close this modal content with the ESC key" at bounding box center [679, 499] width 21 height 21
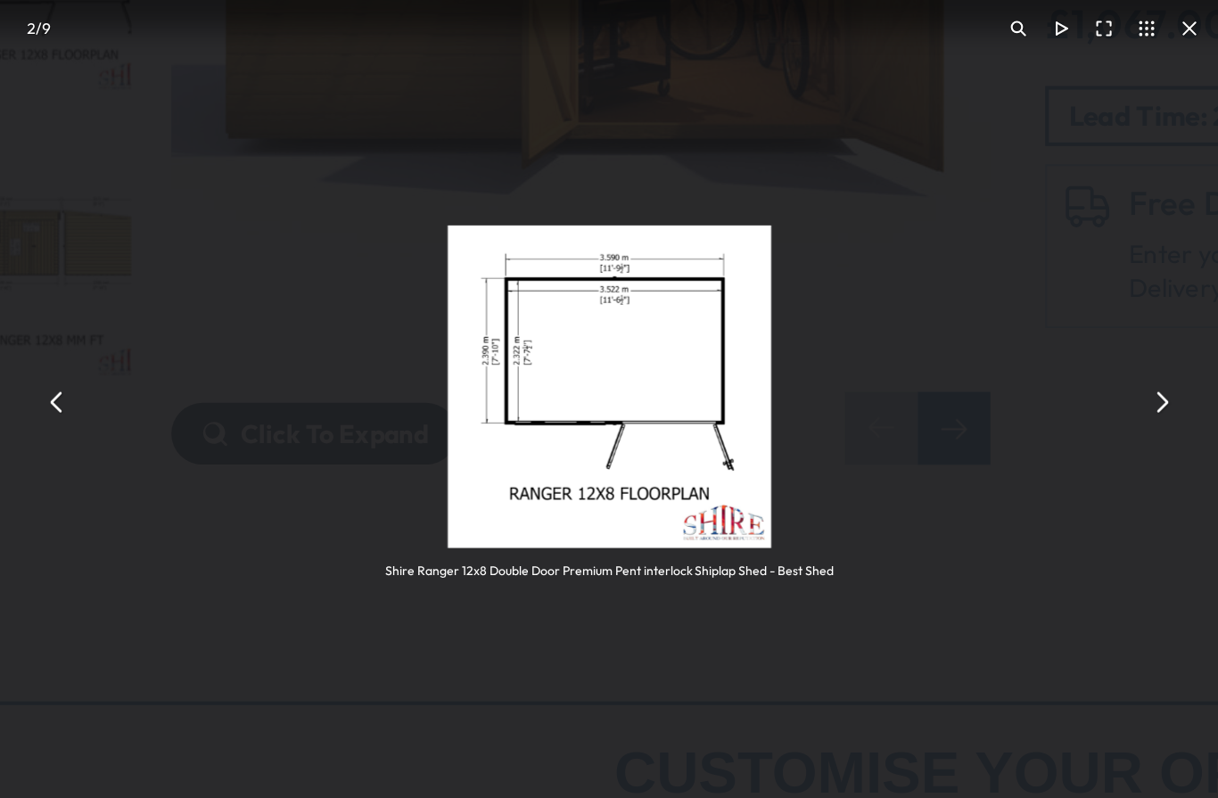
click at [669, 489] on button "You can close this modal content with the ESC key" at bounding box center [679, 499] width 21 height 21
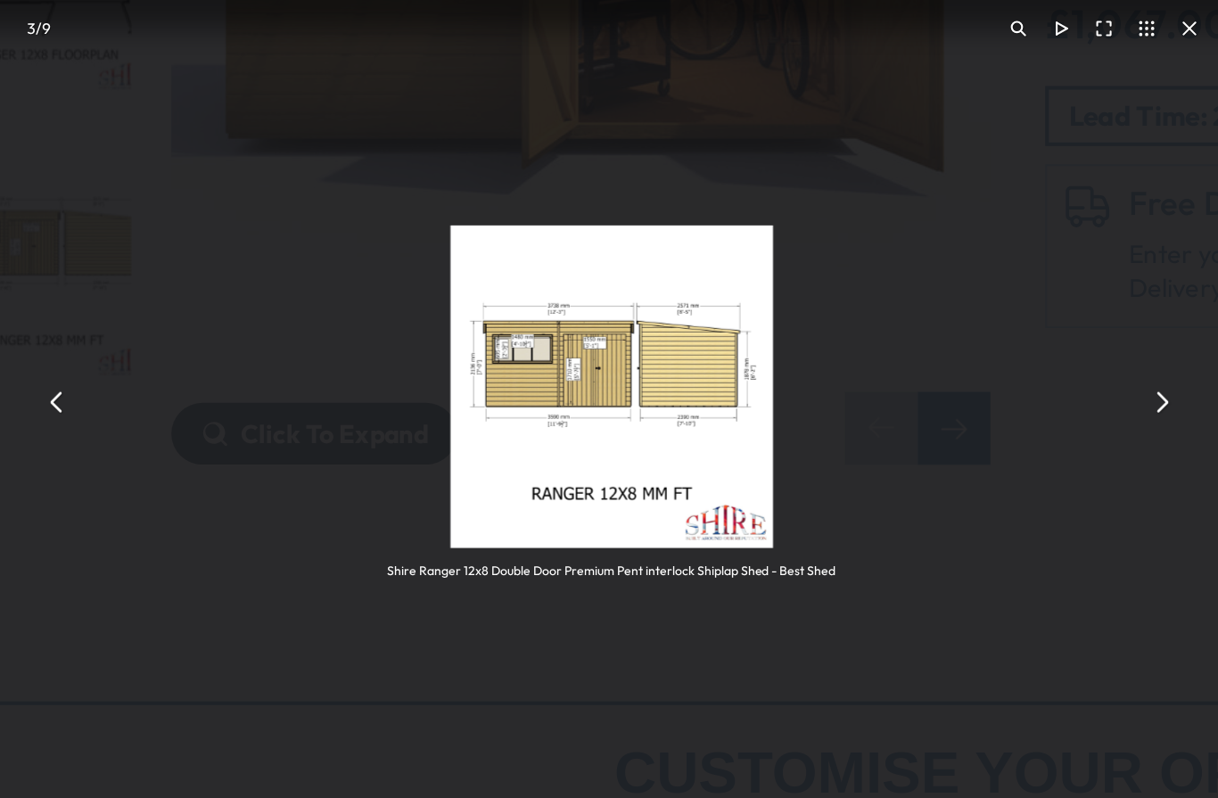
click at [669, 489] on button "You can close this modal content with the ESC key" at bounding box center [679, 499] width 21 height 21
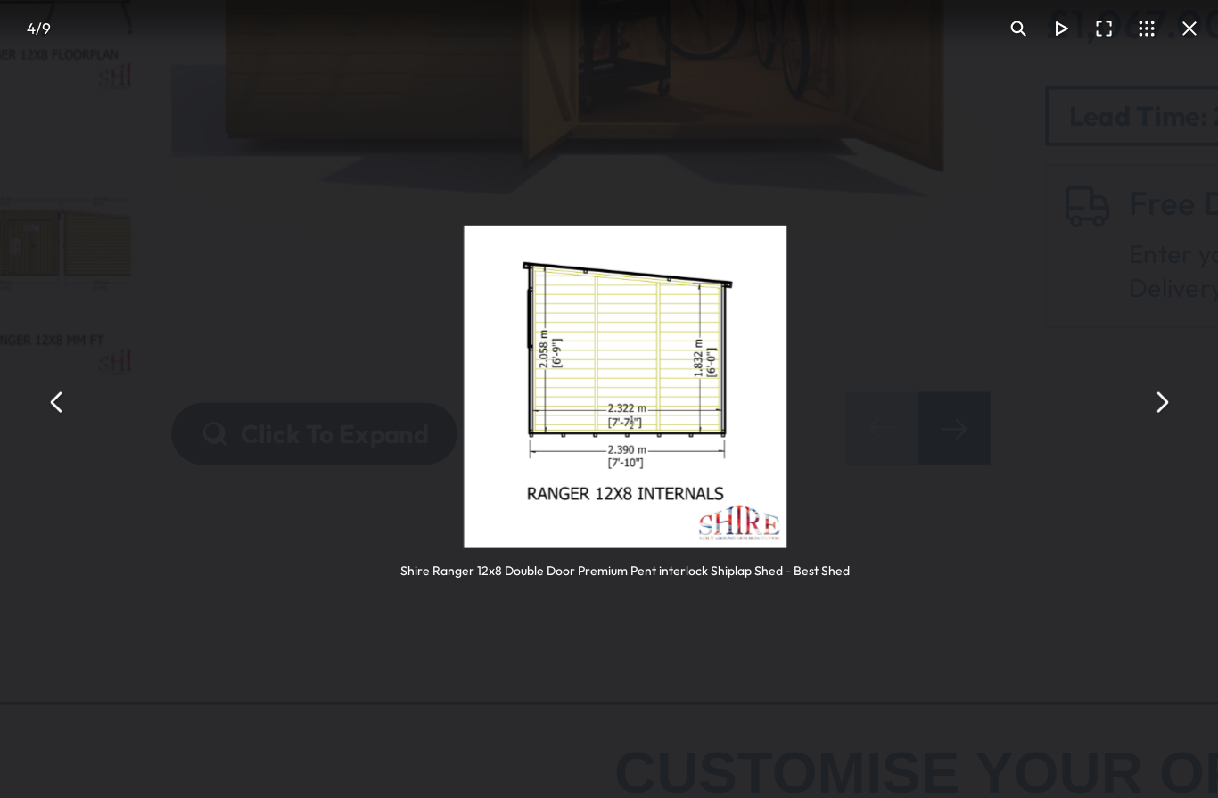
click at [669, 489] on button "You can close this modal content with the ESC key" at bounding box center [679, 499] width 21 height 21
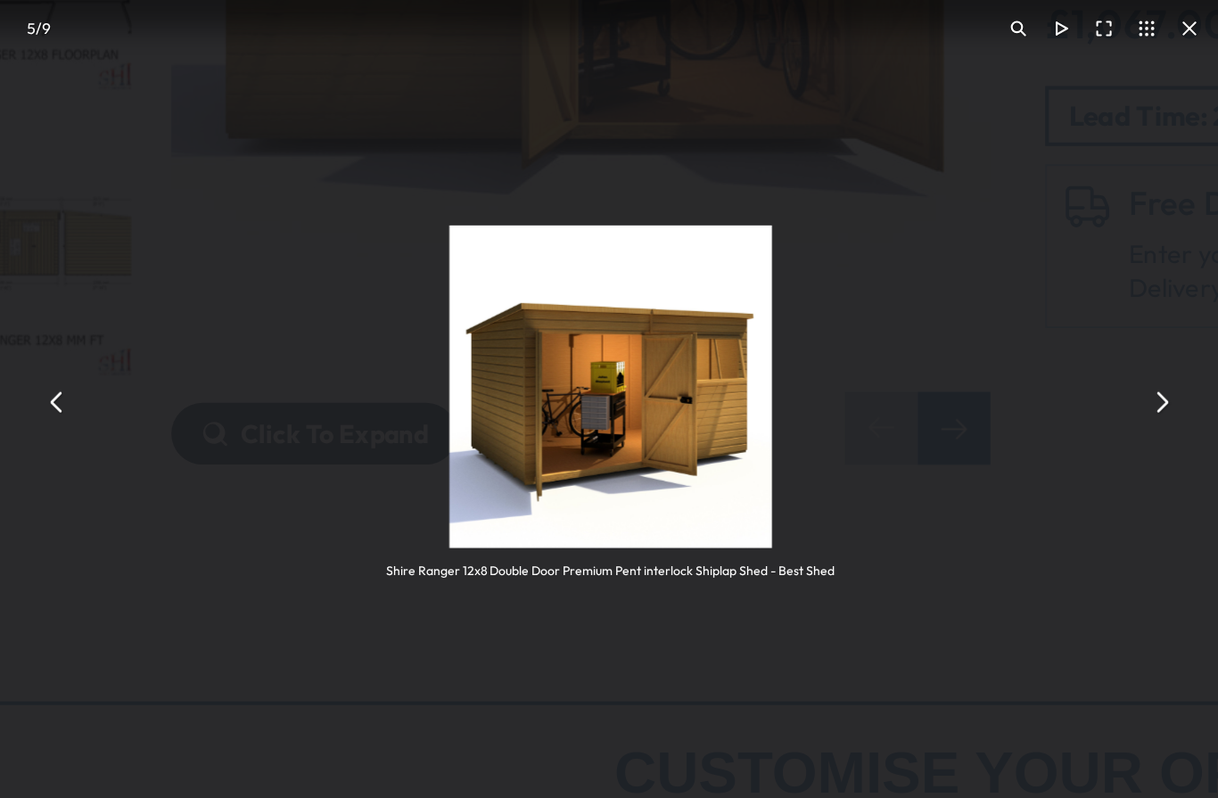
click at [580, 302] on div "Shire Ranger 12x8 Double Door Premium Pent interlock Shiplap Shed - Best Shed" at bounding box center [409, 499] width 597 height 394
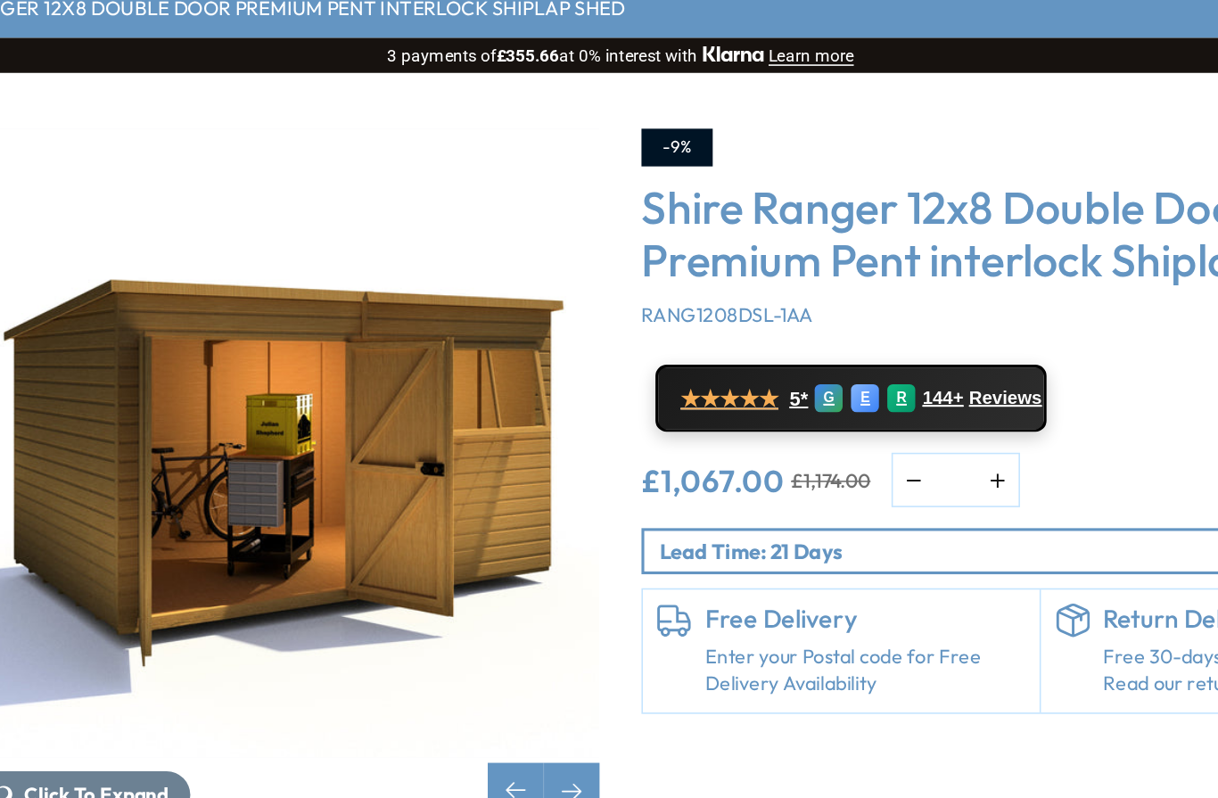
scroll to position [32, 0]
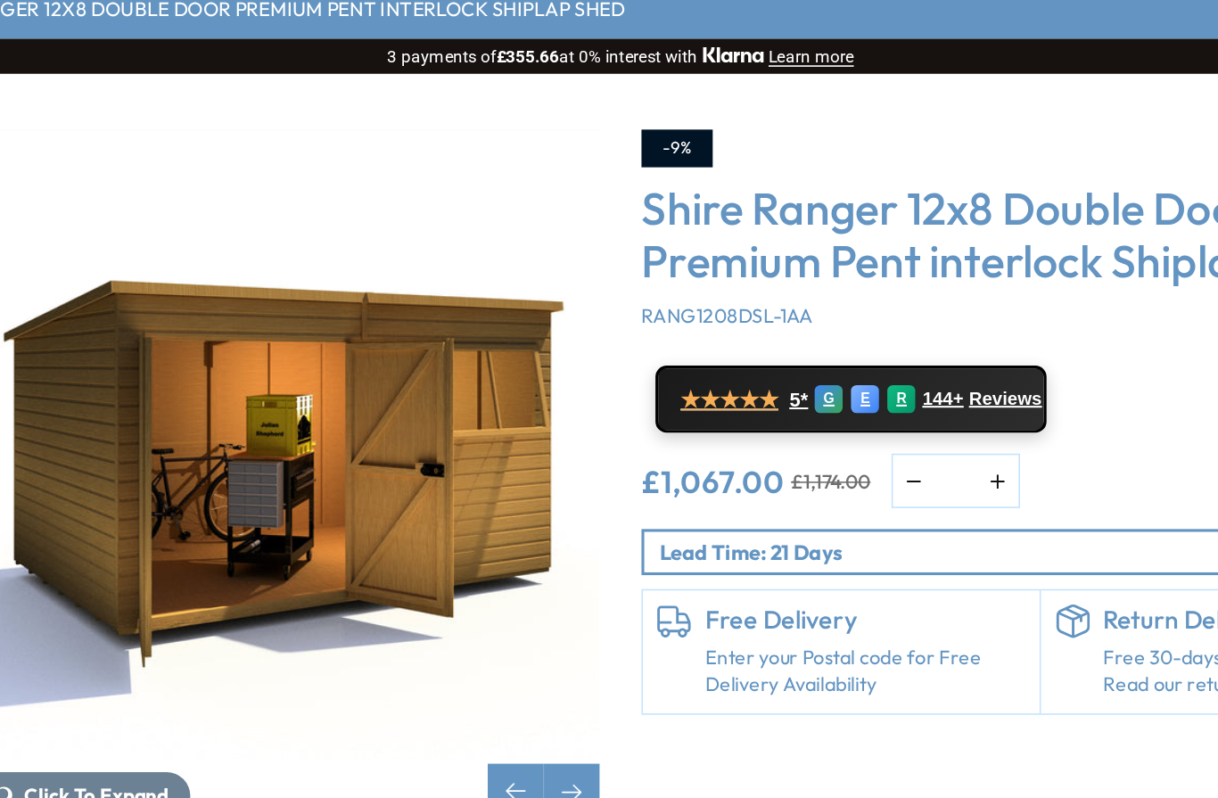
click at [194, 321] on img "5 / 9" at bounding box center [394, 521] width 401 height 401
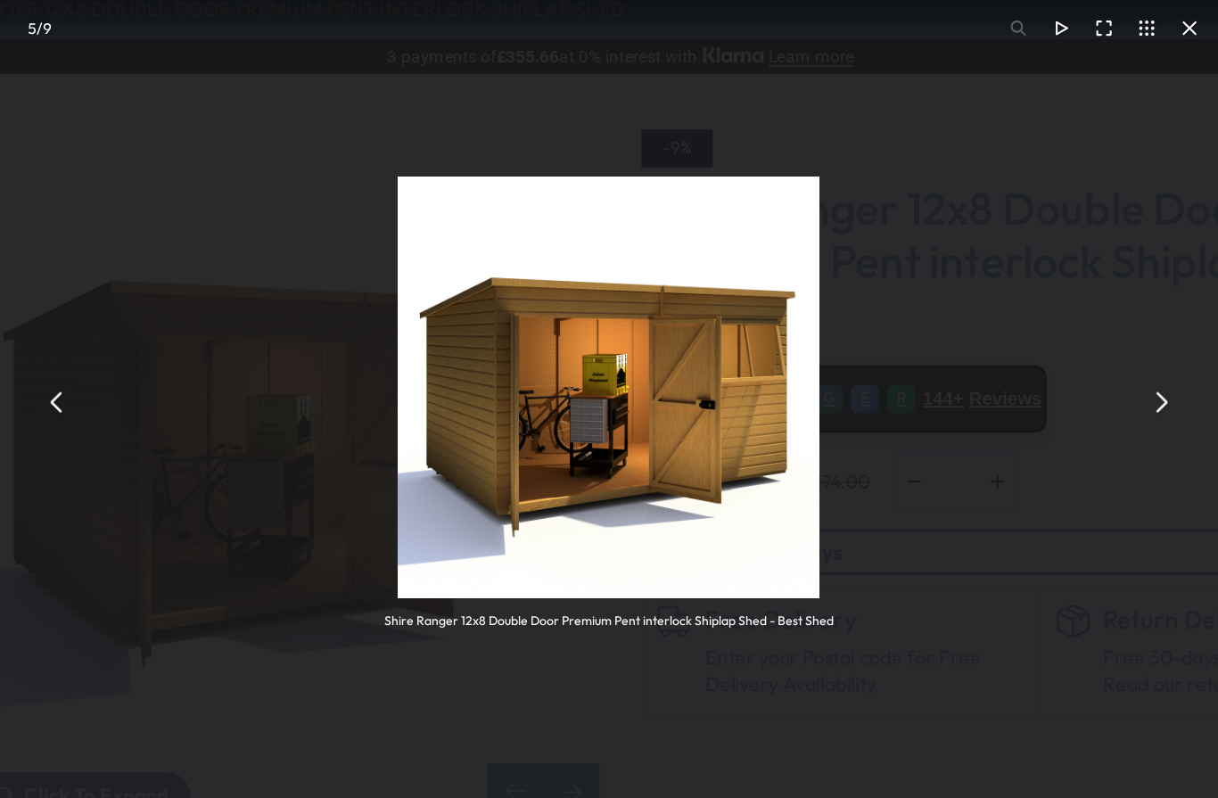
scroll to position [33, 0]
click at [213, 238] on div "Shire Ranger 12x8 Double Door Premium Pent interlock Shiplap Shed - Best Shed" at bounding box center [602, 495] width 778 height 514
